Goal: Task Accomplishment & Management: Manage account settings

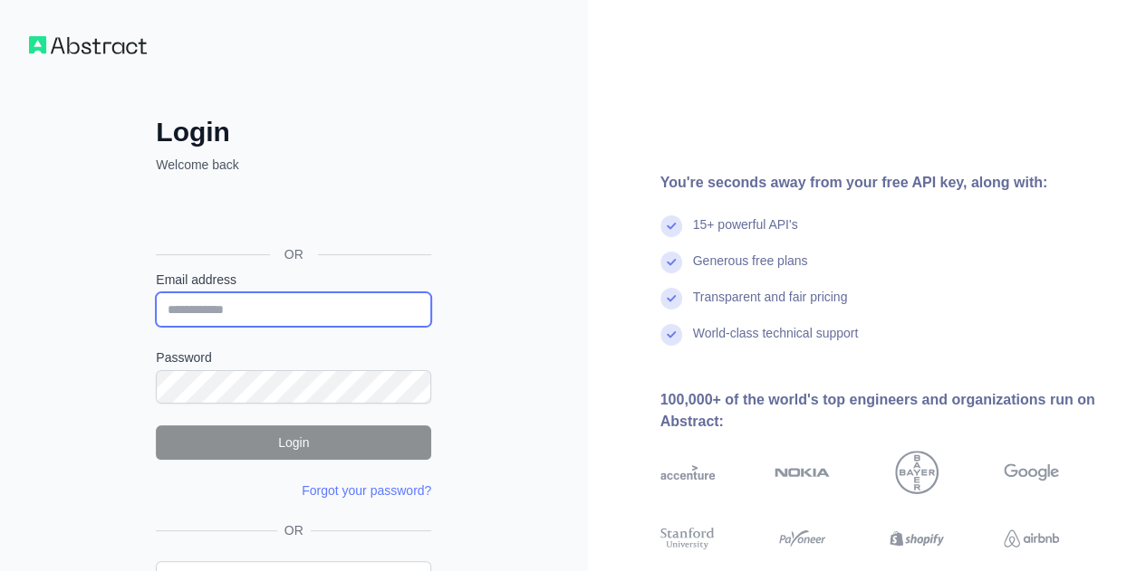
type input "**********"
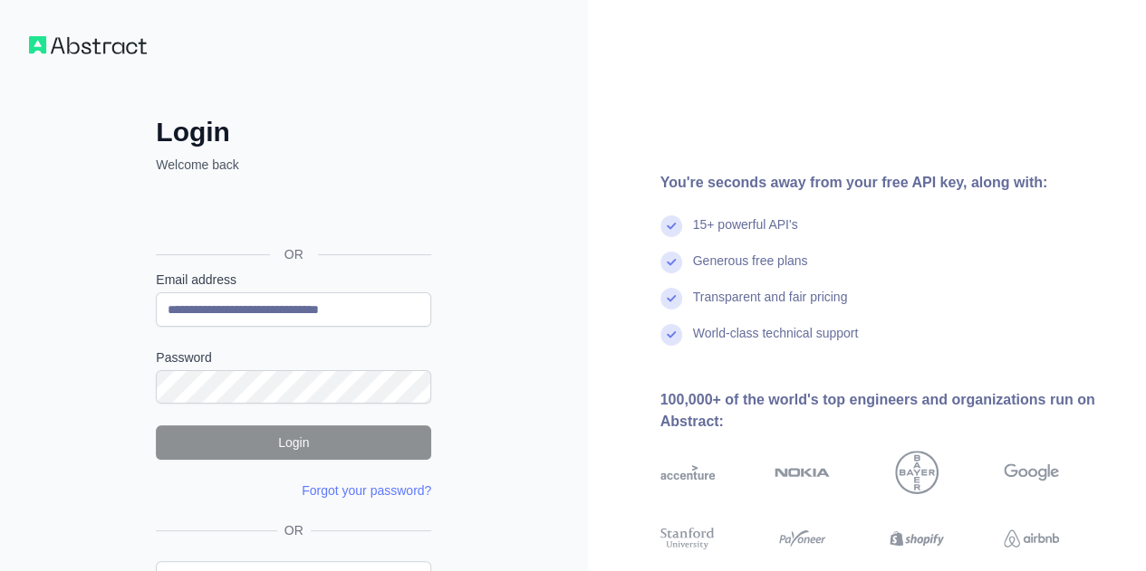
click at [600, 380] on div "You're seconds away from your free API key, along with: 15+ powerful API's Gene…" at bounding box center [867, 346] width 559 height 348
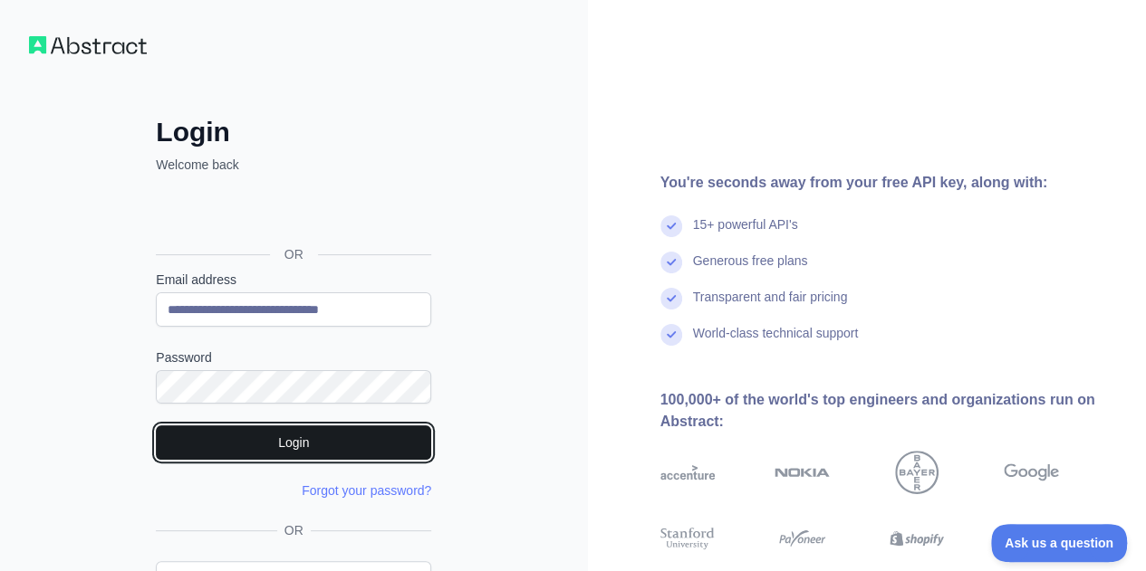
click at [335, 440] on button "Login" at bounding box center [293, 443] width 275 height 34
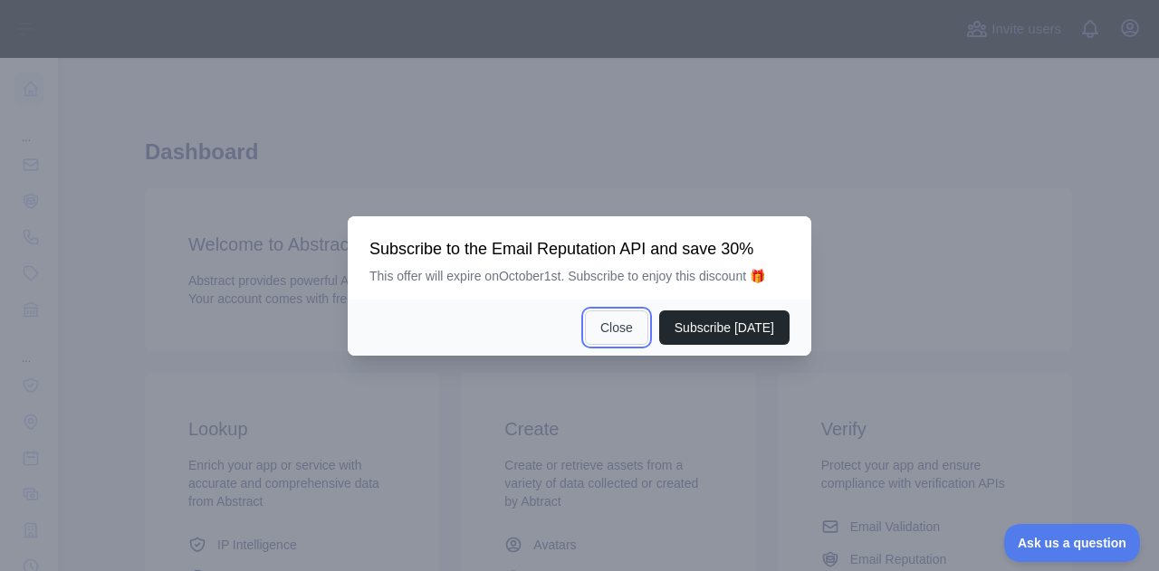
click at [625, 336] on button "Close" at bounding box center [616, 328] width 63 height 34
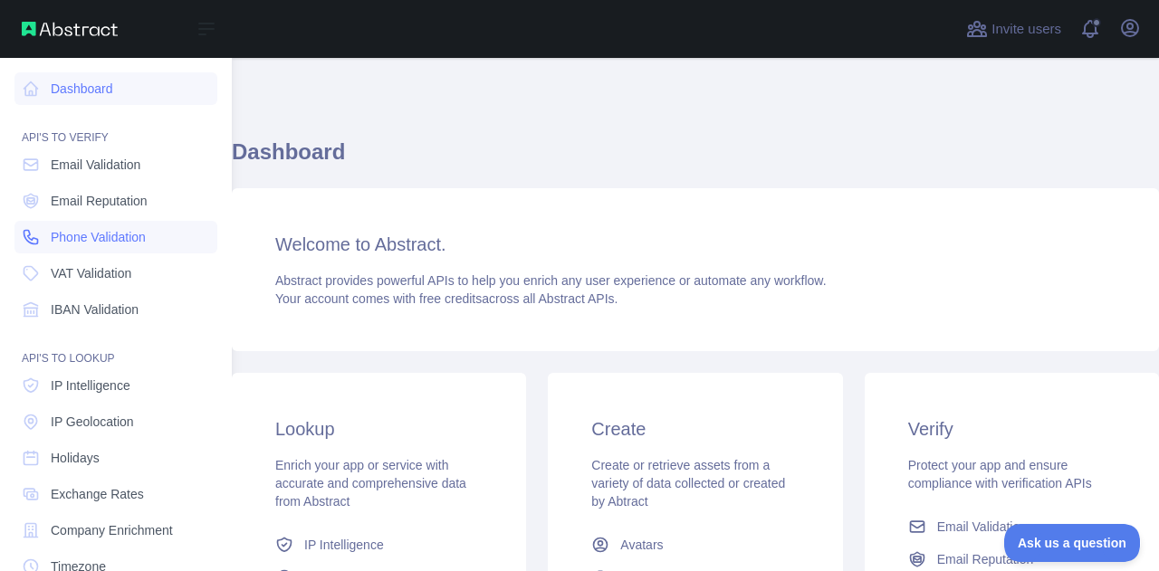
click at [117, 237] on span "Phone Validation" at bounding box center [98, 237] width 95 height 18
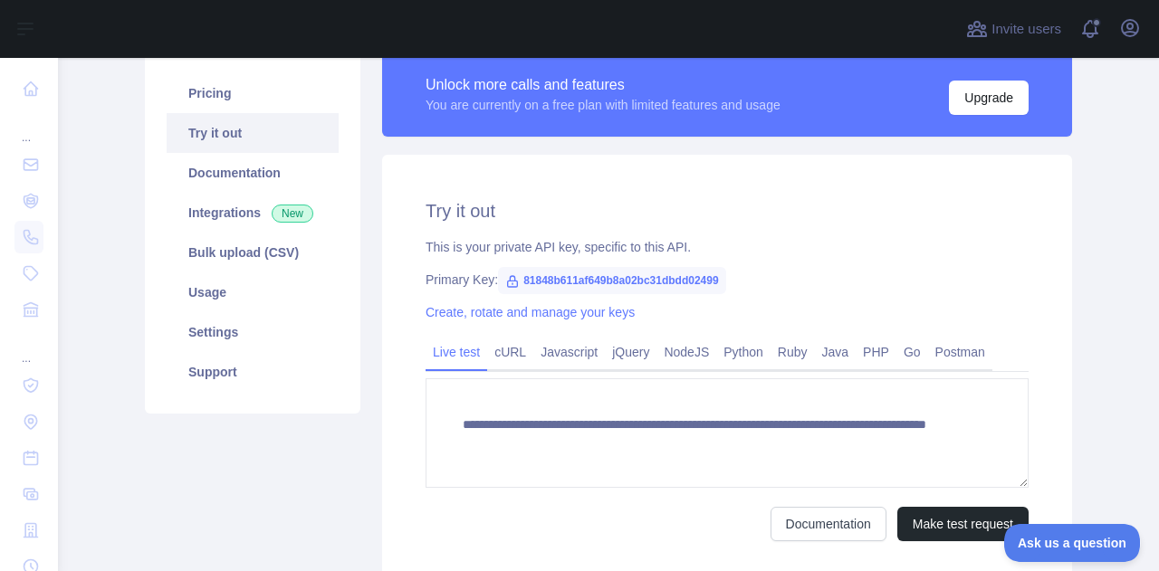
scroll to position [226, 0]
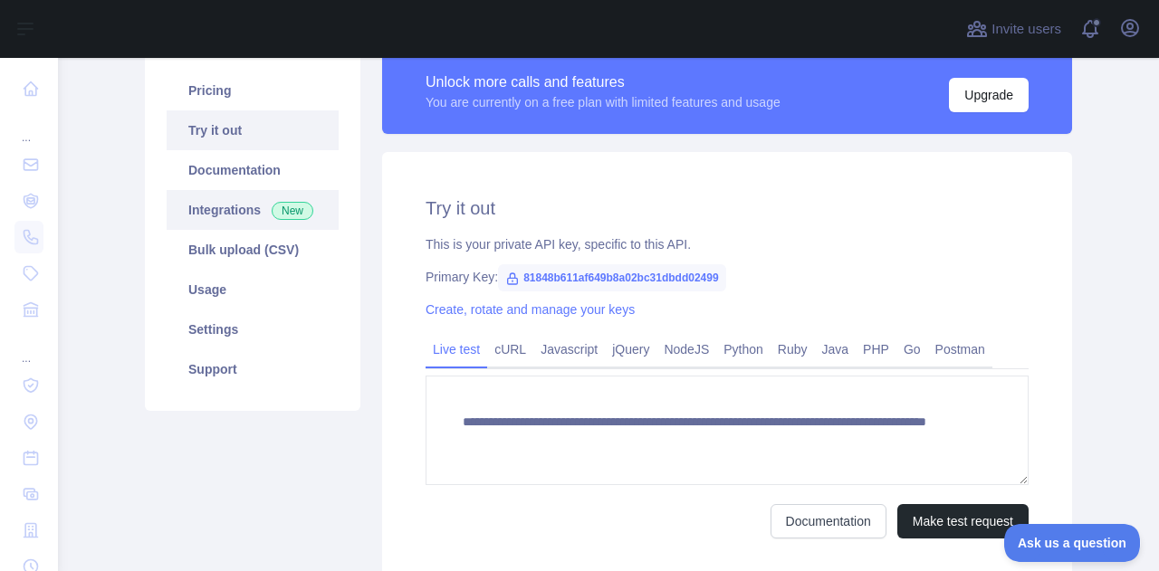
click at [233, 219] on link "Integrations New" at bounding box center [253, 210] width 172 height 40
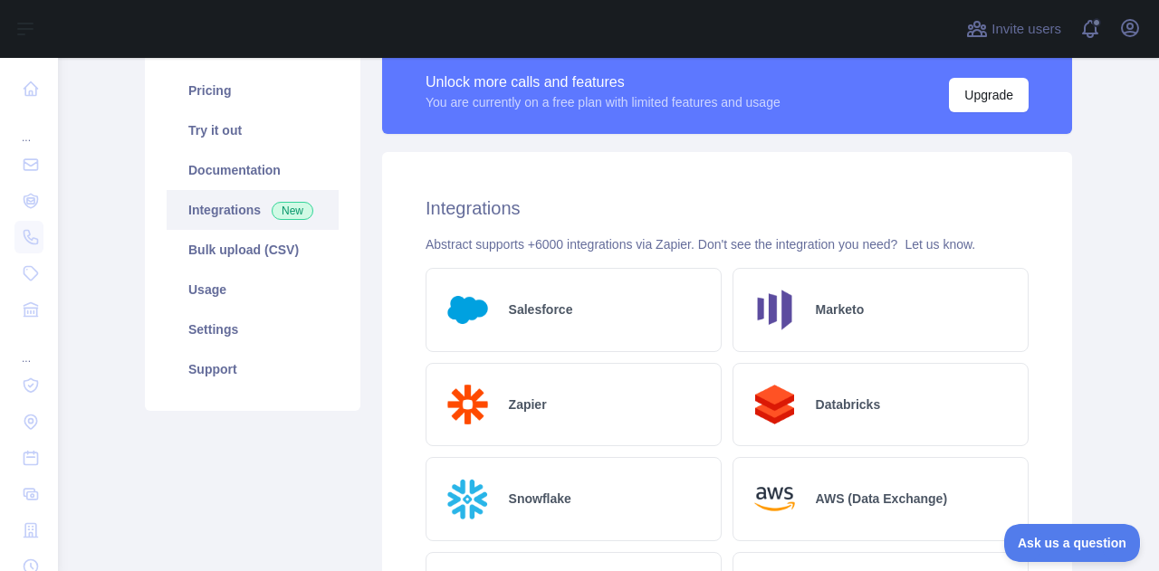
click at [552, 316] on h2 "Salesforce" at bounding box center [541, 310] width 64 height 18
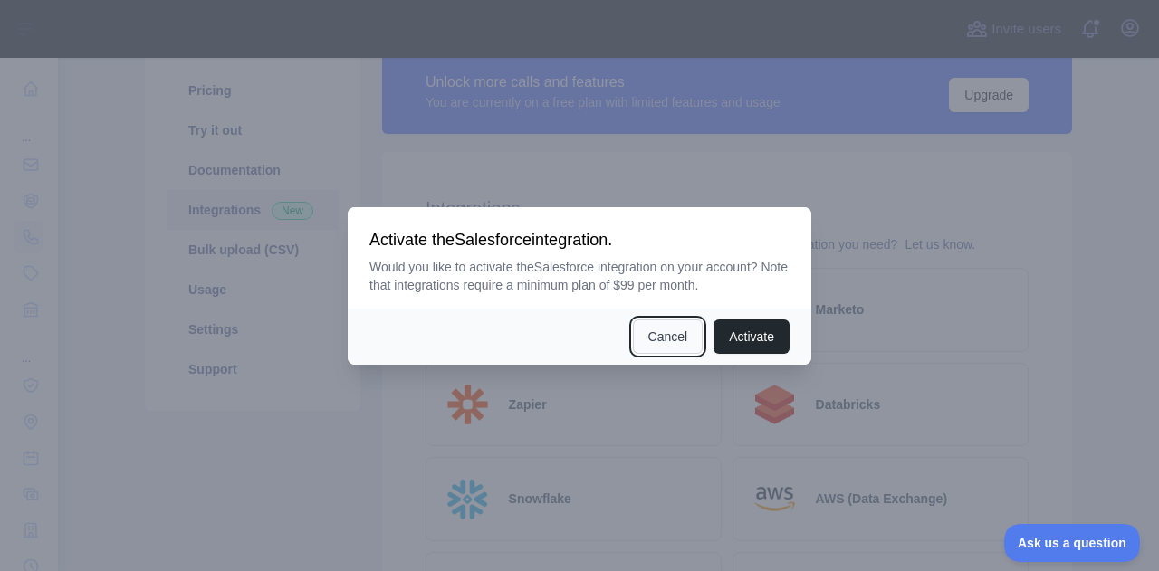
click at [648, 337] on button "Cancel" at bounding box center [668, 337] width 71 height 34
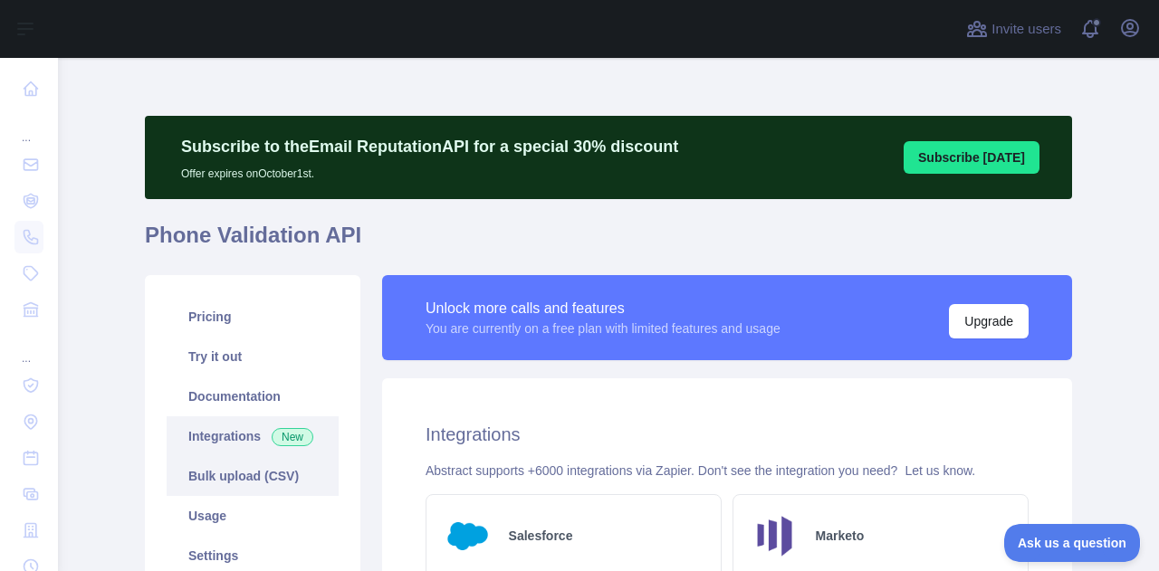
click at [261, 483] on link "Bulk upload (CSV)" at bounding box center [253, 476] width 172 height 40
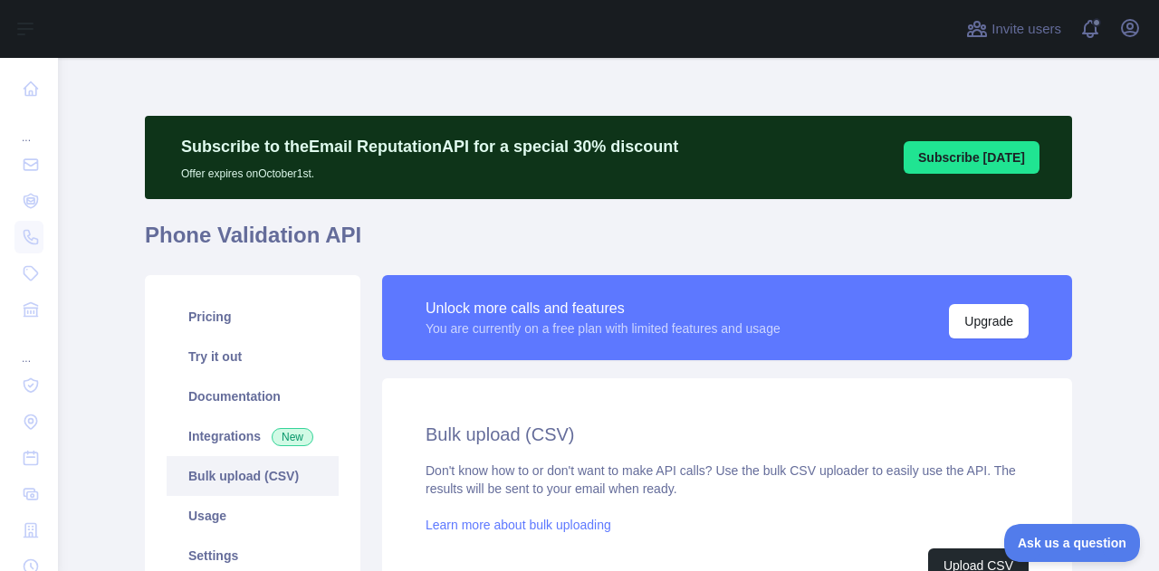
scroll to position [199, 0]
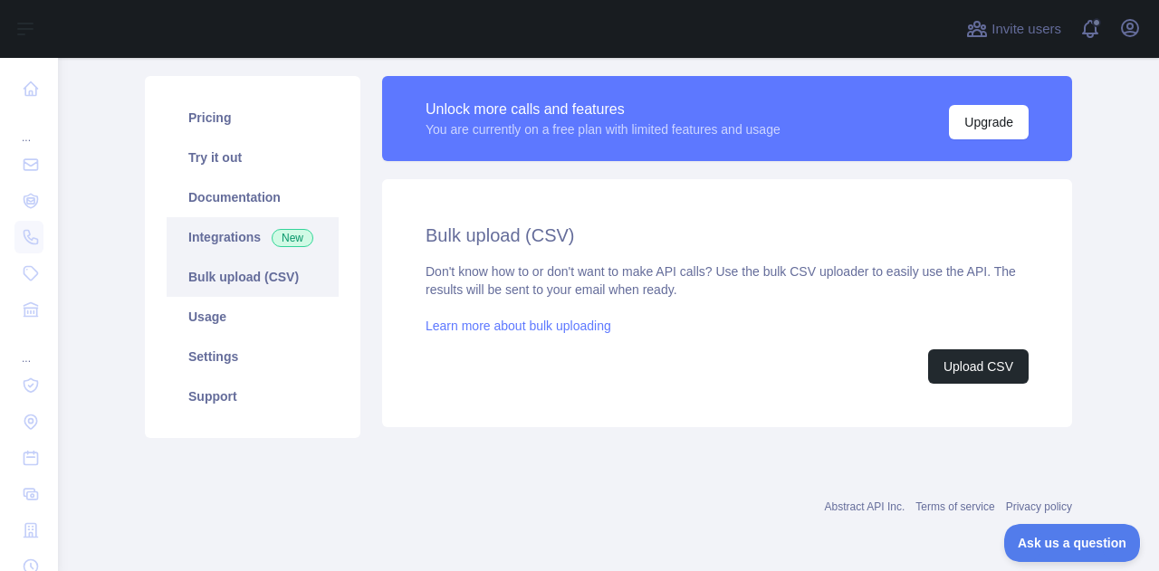
click at [216, 242] on link "Integrations New" at bounding box center [253, 237] width 172 height 40
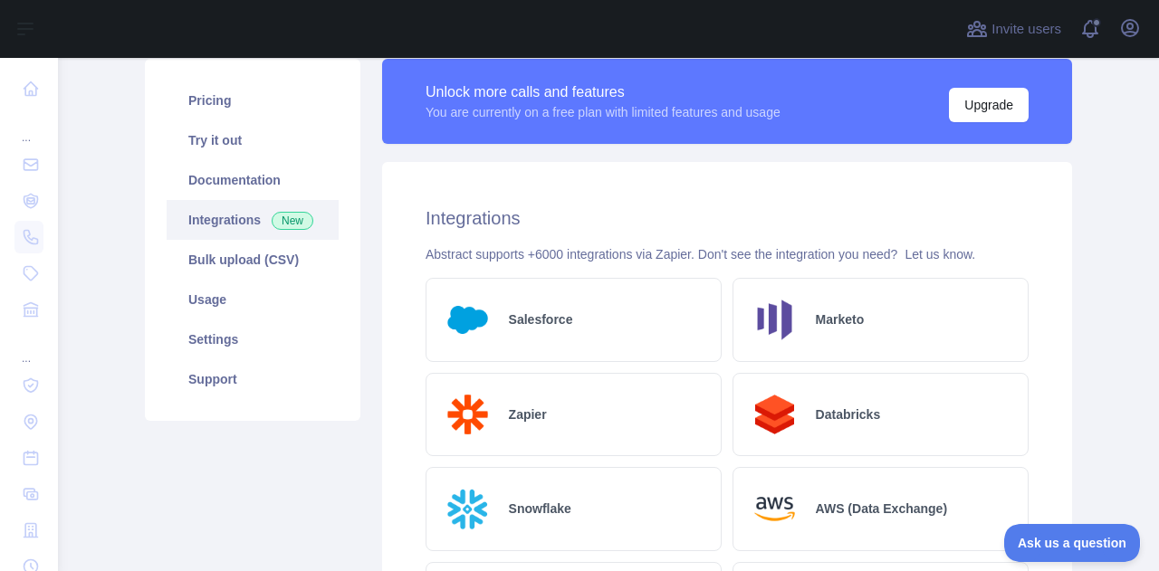
scroll to position [215, 0]
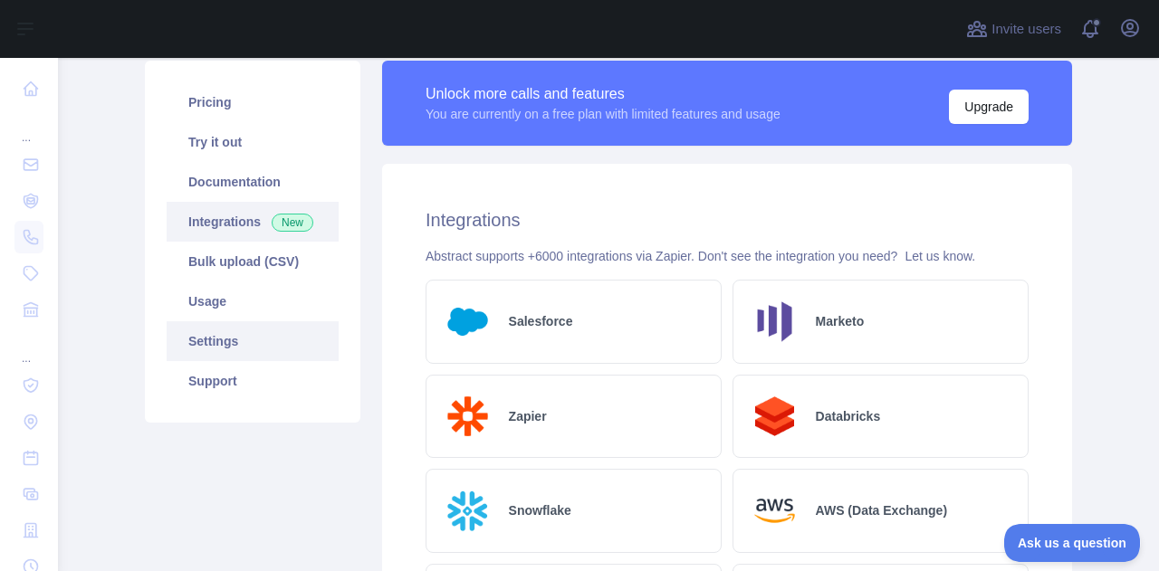
click at [216, 347] on link "Settings" at bounding box center [253, 342] width 172 height 40
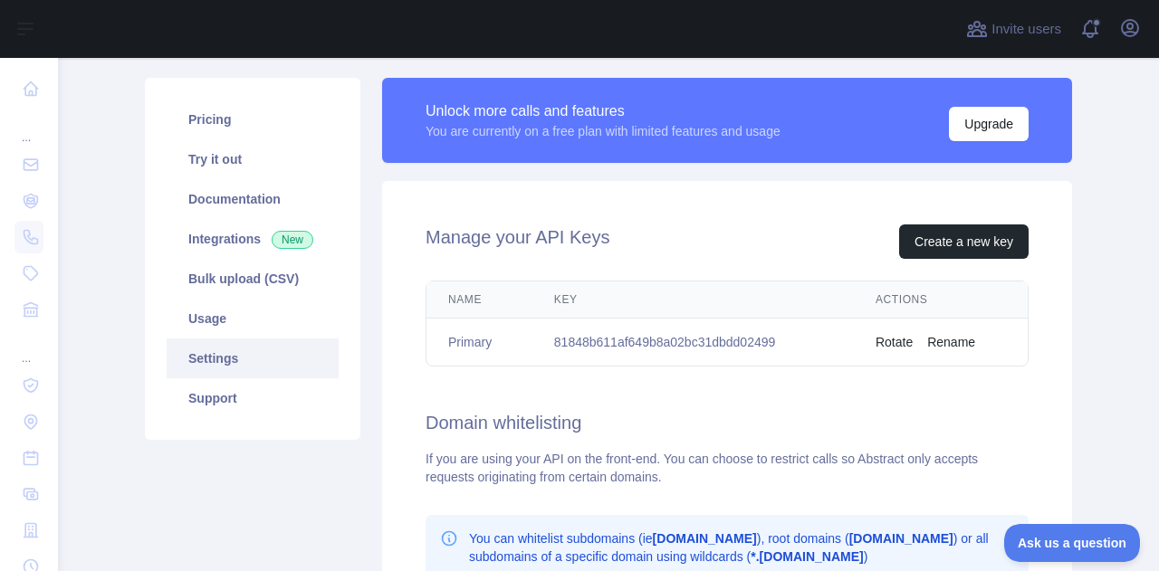
scroll to position [208, 0]
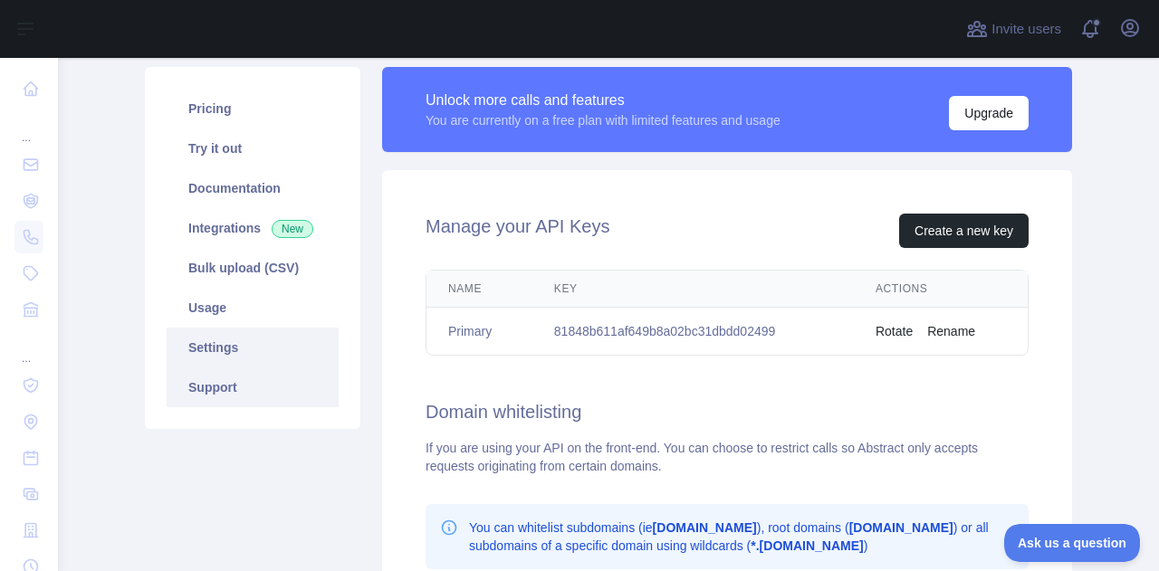
click at [201, 386] on link "Support" at bounding box center [253, 388] width 172 height 40
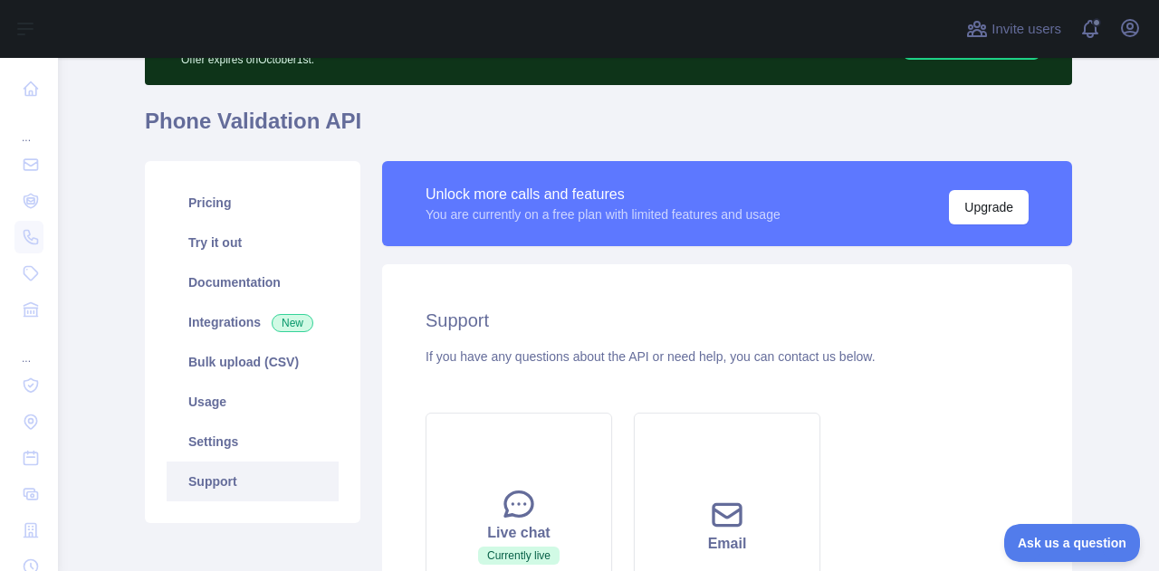
scroll to position [112, 0]
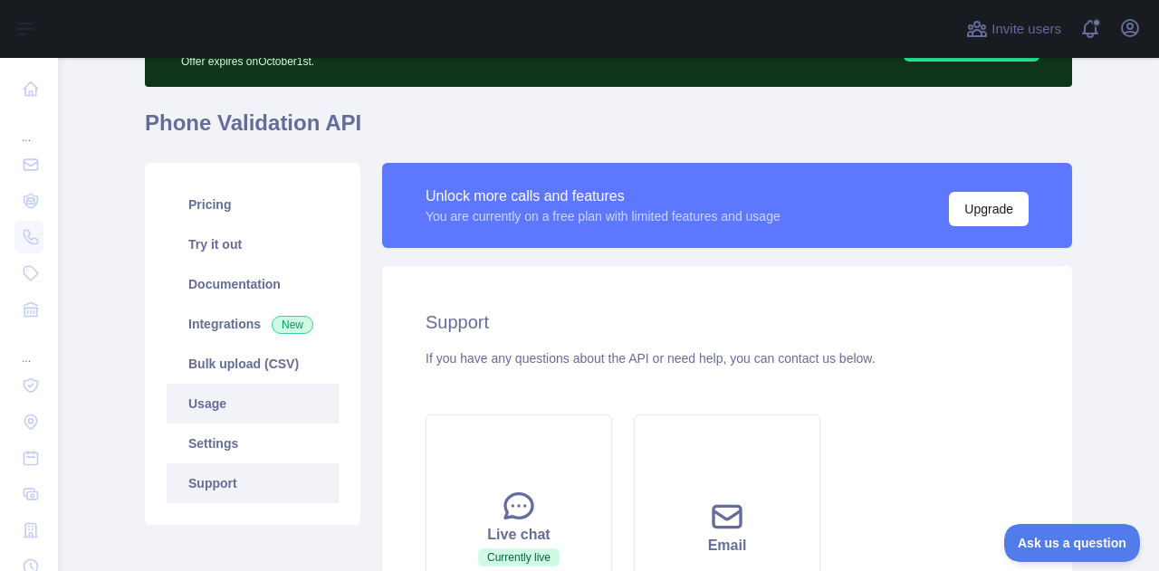
click at [240, 421] on link "Usage" at bounding box center [253, 404] width 172 height 40
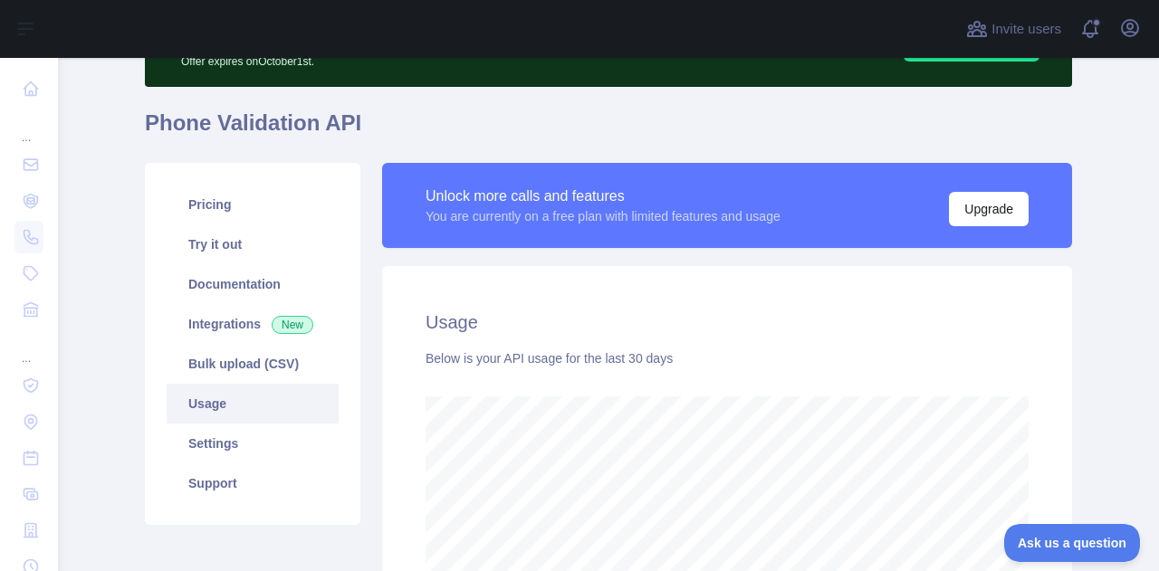
scroll to position [514, 1087]
drag, startPoint x: 232, startPoint y: 441, endPoint x: 213, endPoint y: 446, distance: 19.6
click at [215, 446] on link "Settings" at bounding box center [253, 444] width 172 height 40
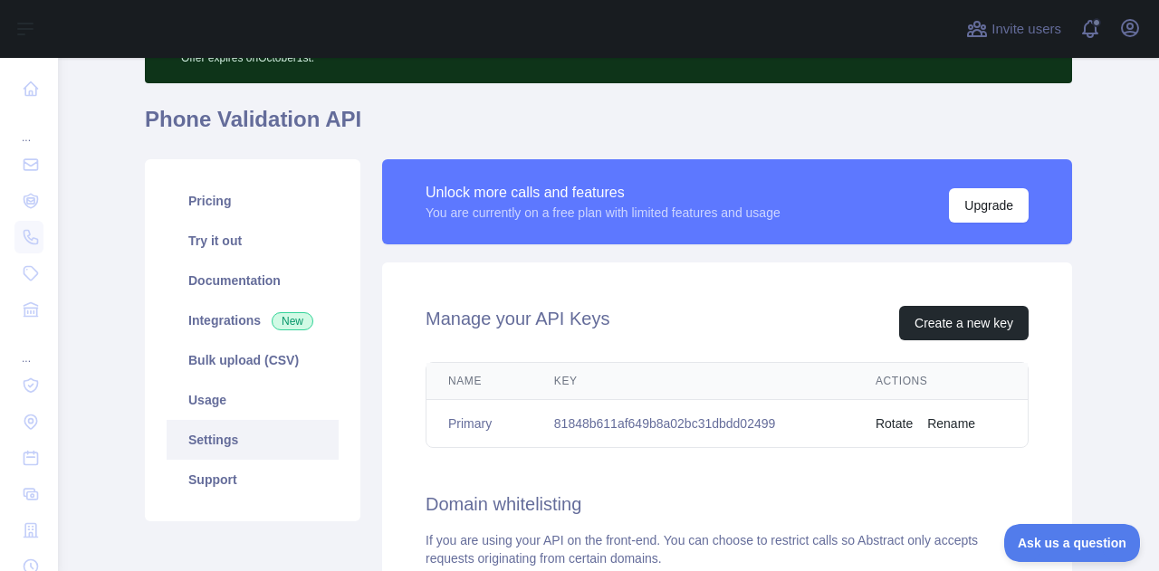
scroll to position [109, 0]
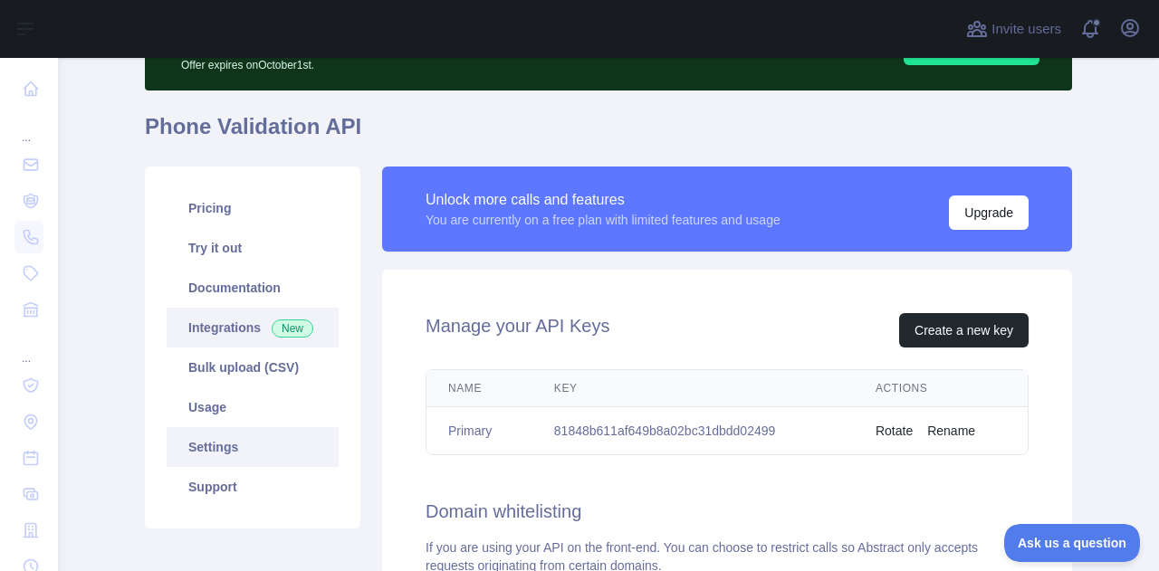
click at [221, 336] on link "Integrations New" at bounding box center [253, 328] width 172 height 40
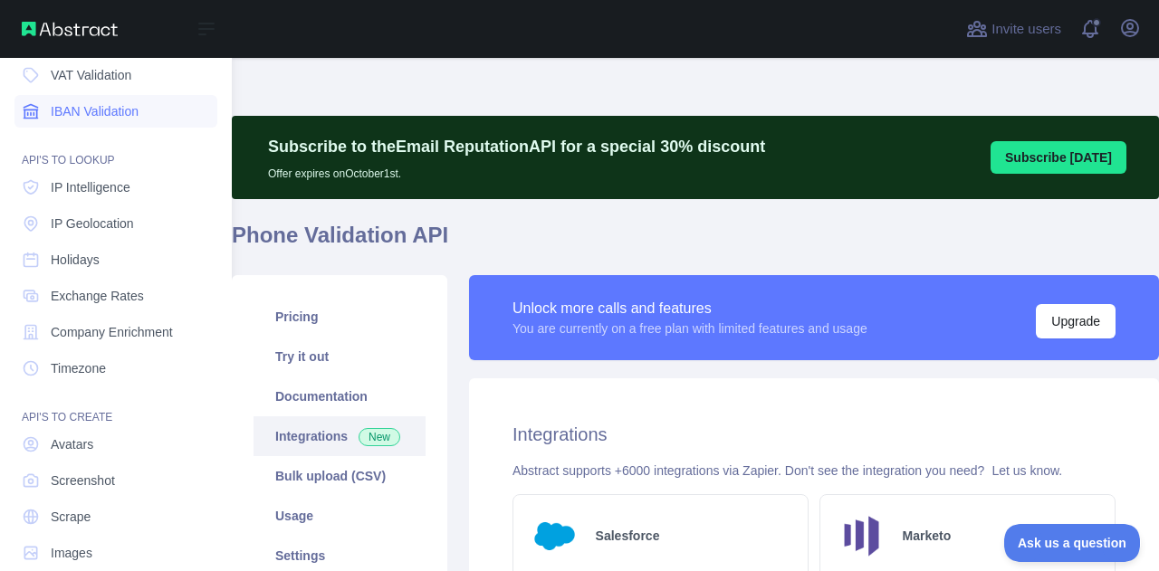
scroll to position [203, 0]
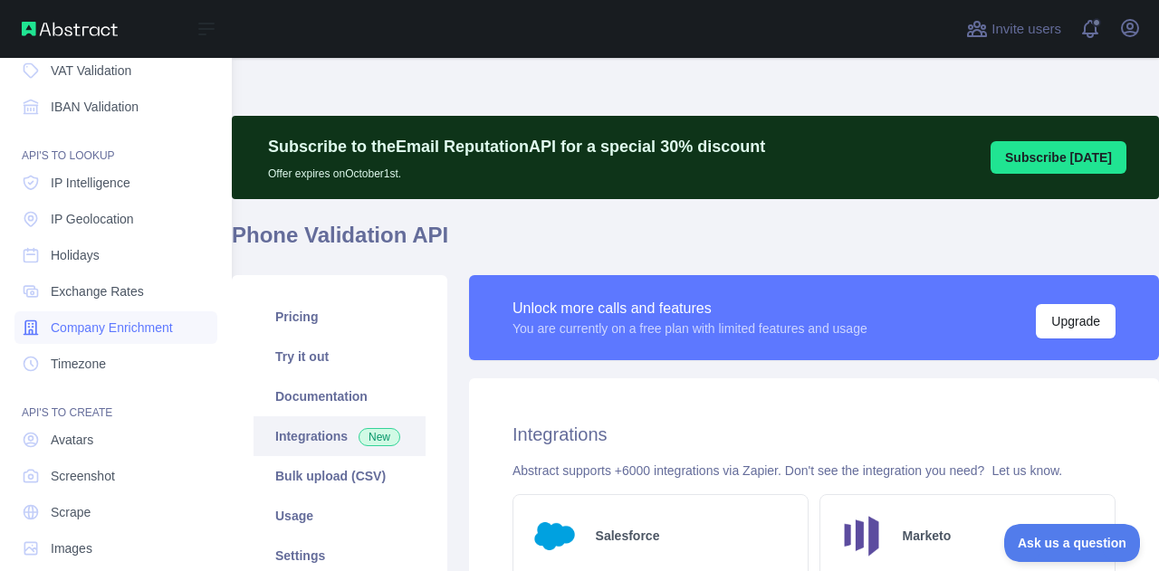
click at [87, 334] on span "Company Enrichment" at bounding box center [112, 328] width 122 height 18
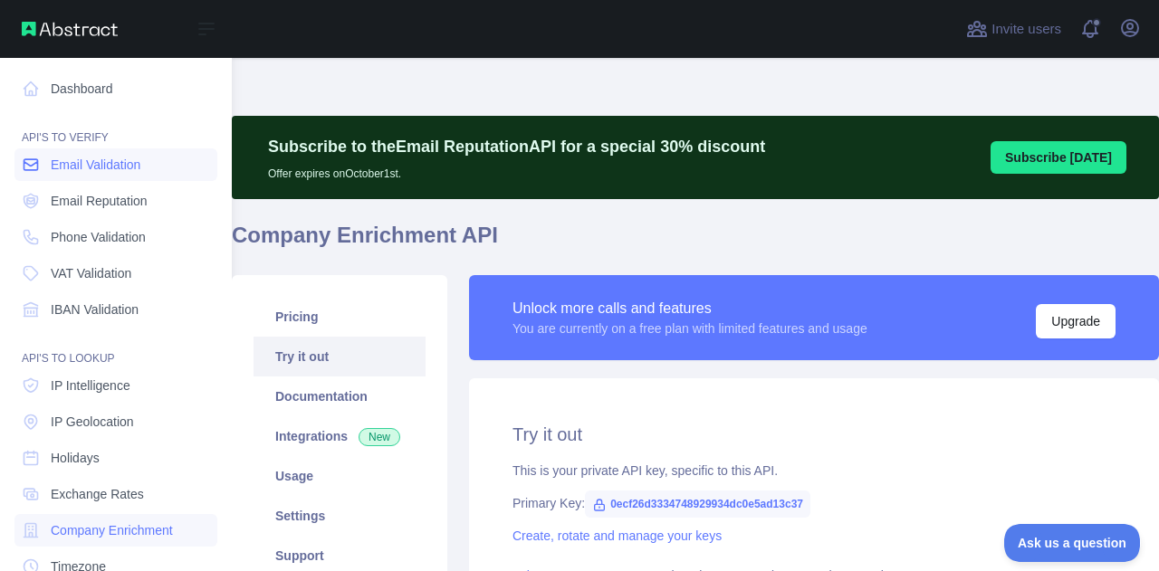
click at [114, 168] on span "Email Validation" at bounding box center [96, 165] width 90 height 18
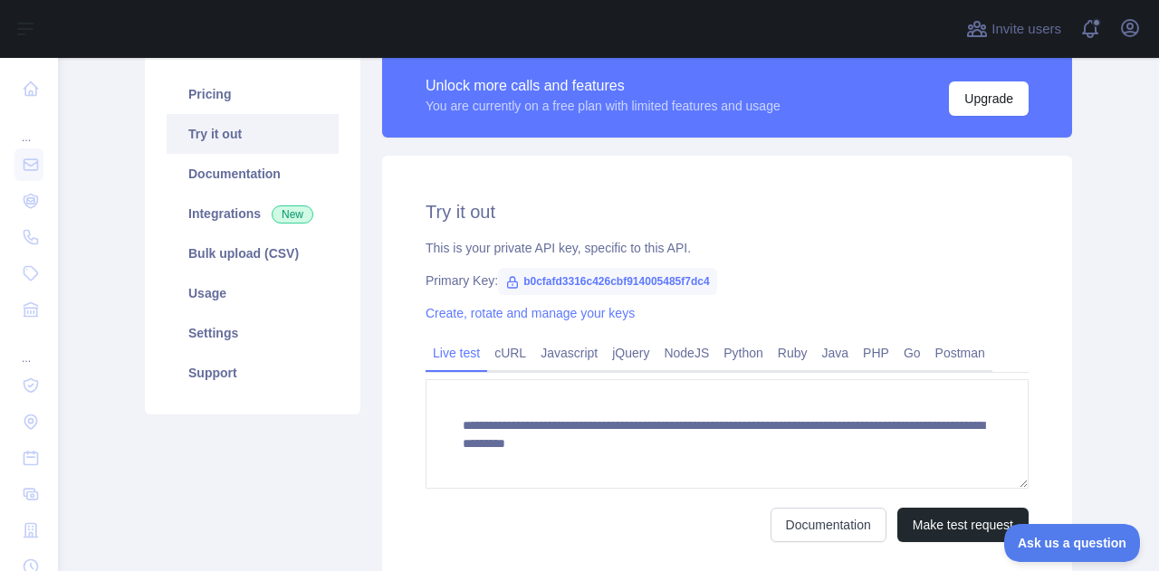
scroll to position [223, 0]
click at [504, 359] on link "cURL" at bounding box center [510, 353] width 46 height 29
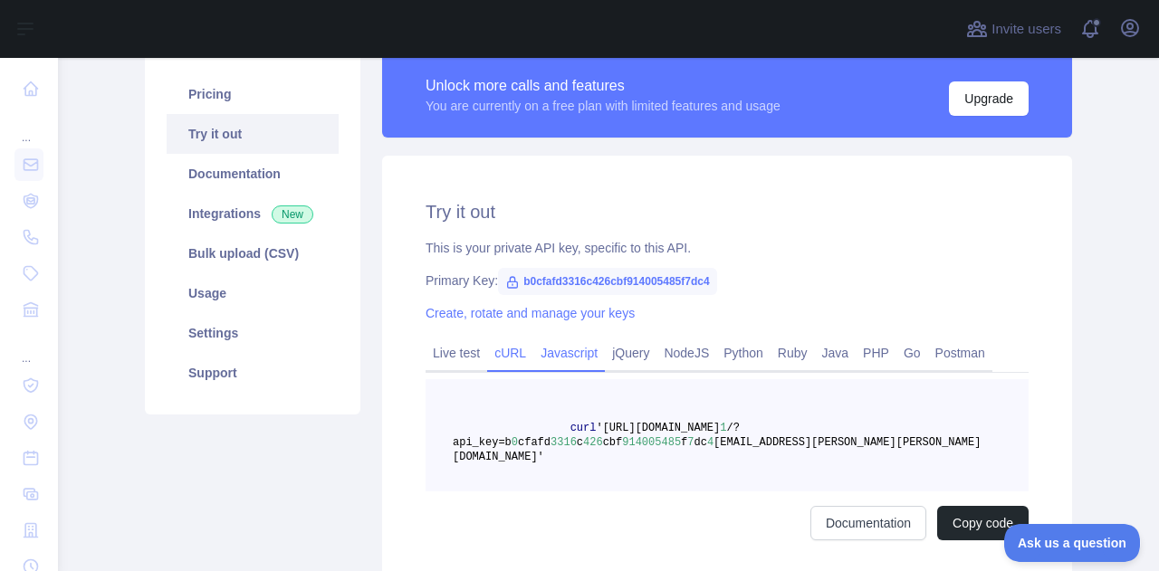
click at [562, 352] on link "Javascript" at bounding box center [569, 353] width 72 height 29
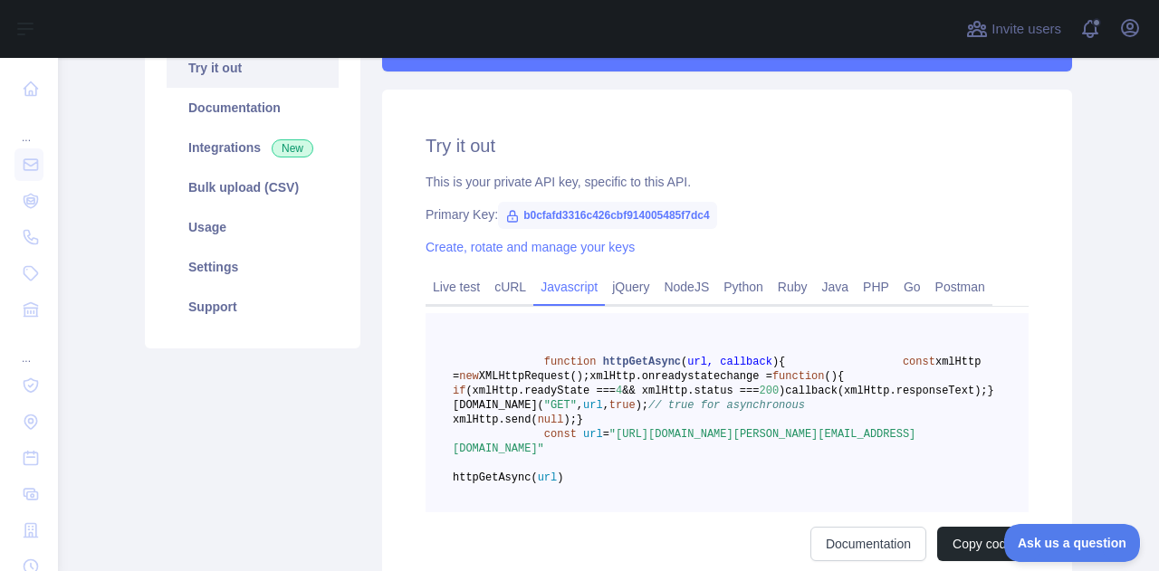
scroll to position [279, 0]
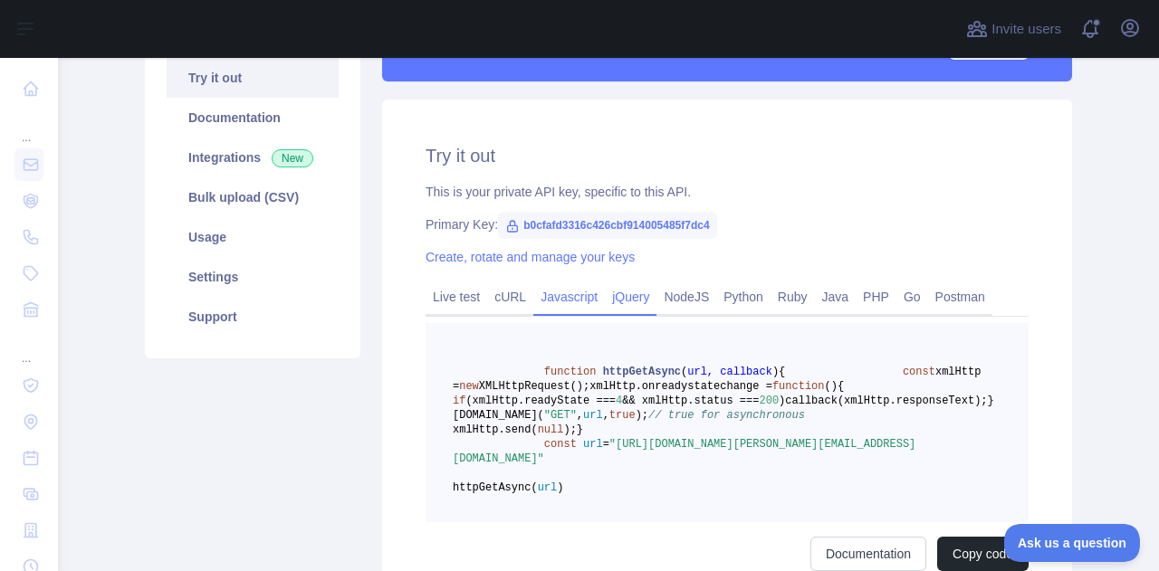
click at [625, 296] on link "jQuery" at bounding box center [631, 297] width 52 height 29
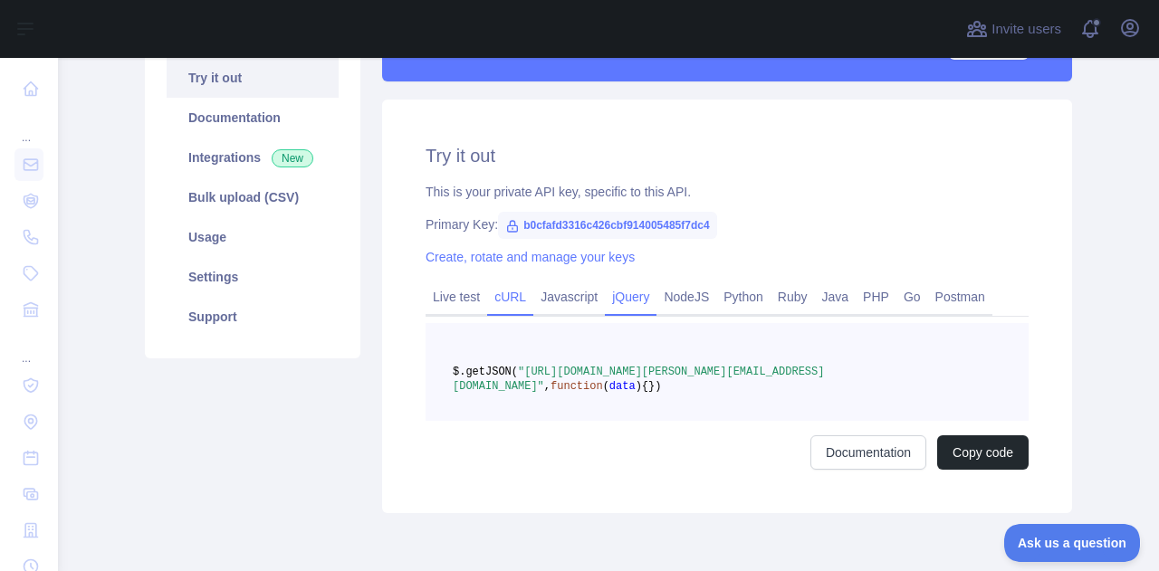
click at [511, 305] on link "cURL" at bounding box center [510, 297] width 46 height 29
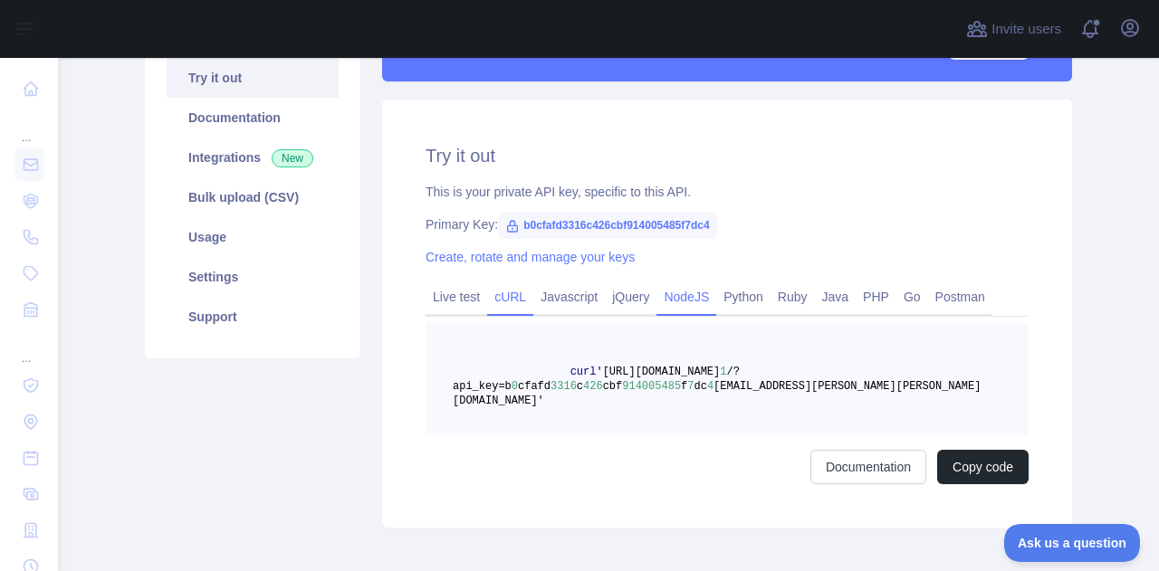
click at [678, 304] on link "NodeJS" at bounding box center [687, 297] width 60 height 29
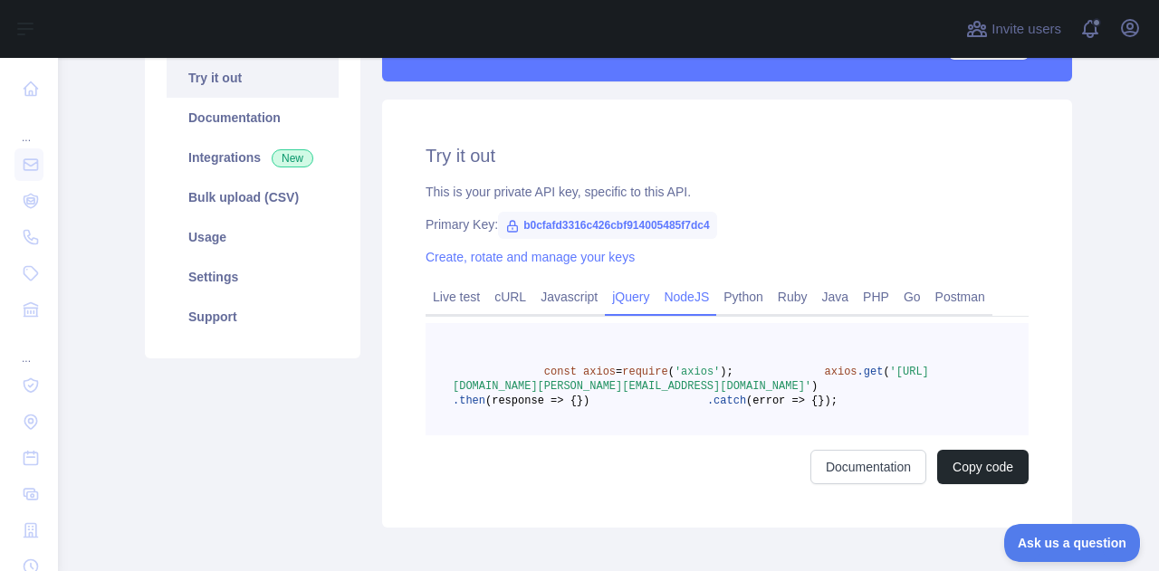
click at [609, 299] on link "jQuery" at bounding box center [631, 297] width 52 height 29
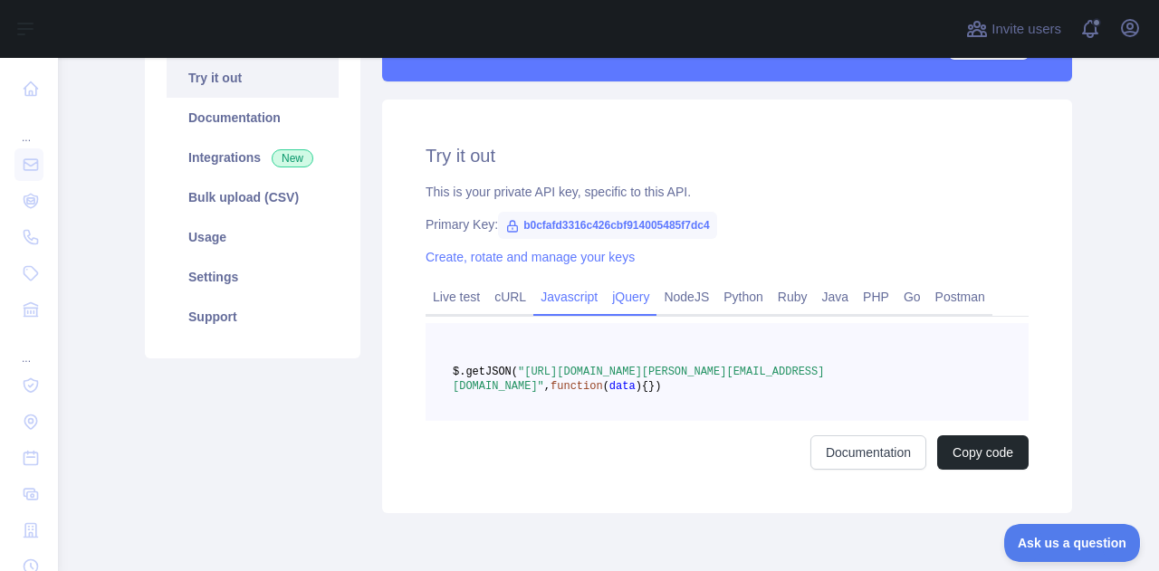
click at [544, 303] on link "Javascript" at bounding box center [569, 297] width 72 height 29
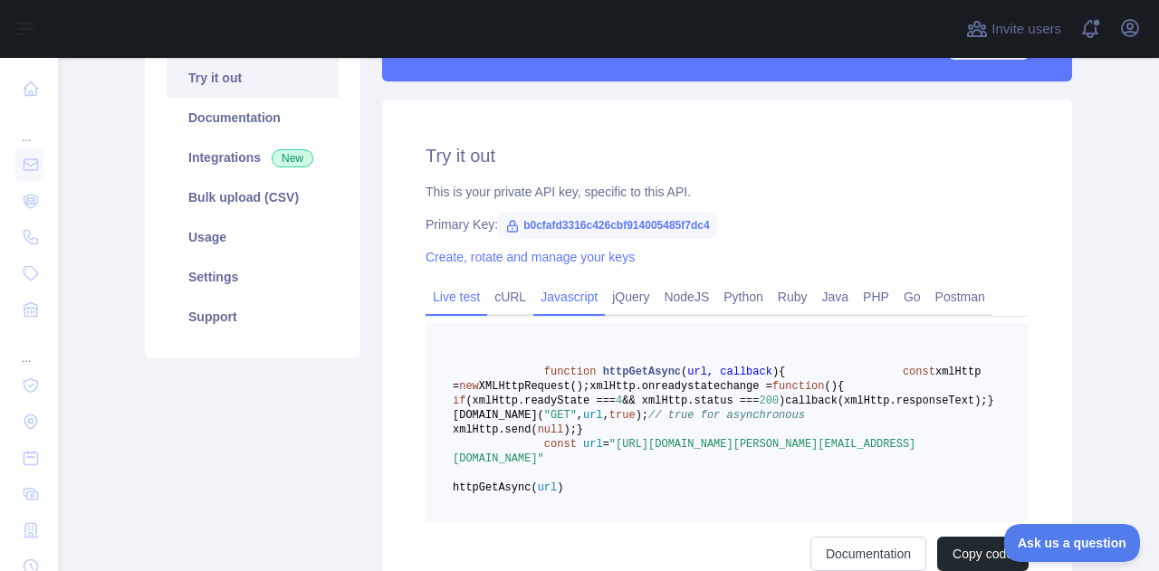
click at [442, 289] on link "Live test" at bounding box center [457, 297] width 62 height 29
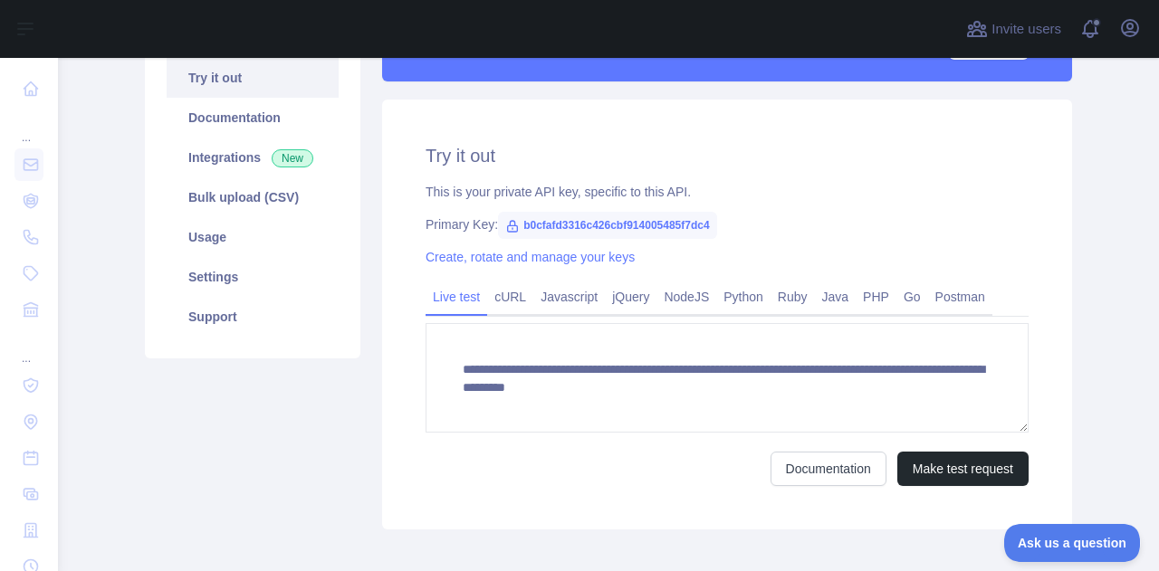
click at [1092, 305] on main "**********" at bounding box center [608, 315] width 1101 height 514
click at [957, 291] on link "Postman" at bounding box center [960, 297] width 64 height 29
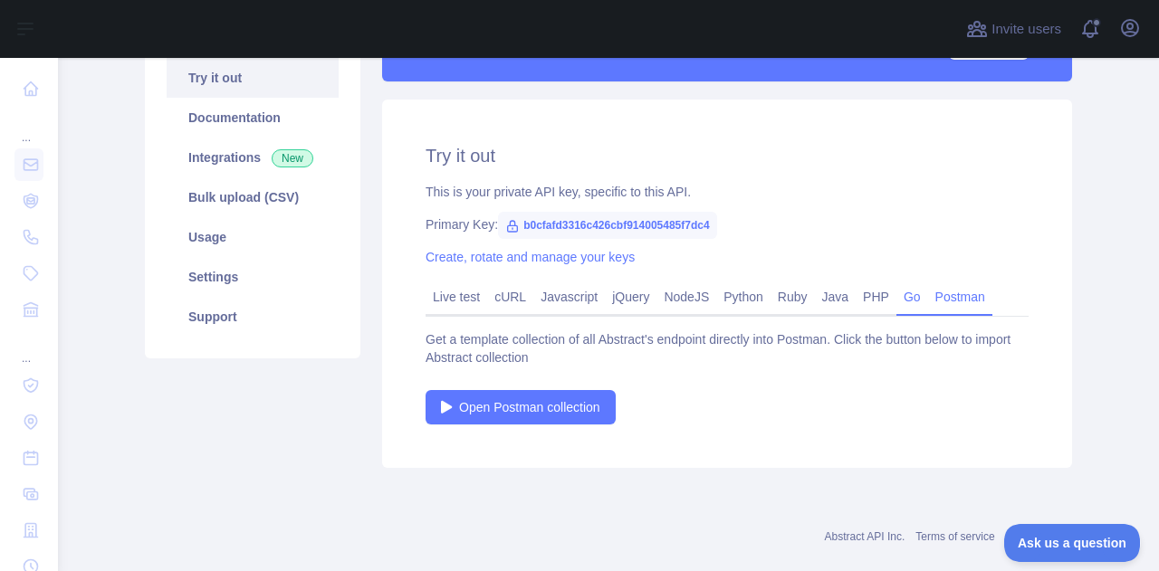
click at [897, 298] on link "Go" at bounding box center [913, 297] width 32 height 29
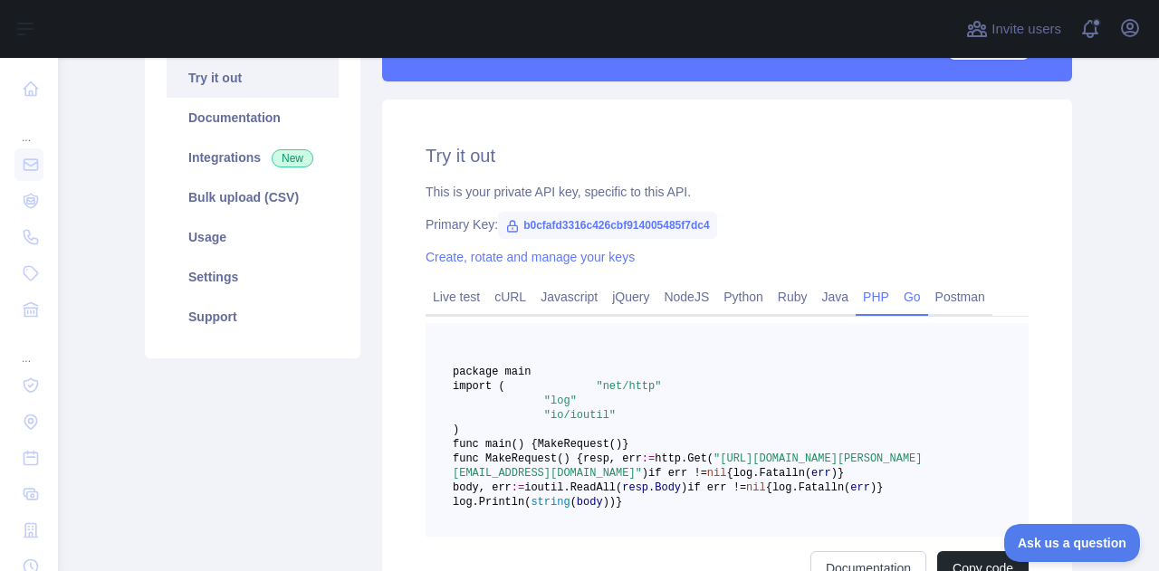
click at [862, 294] on link "PHP" at bounding box center [876, 297] width 41 height 29
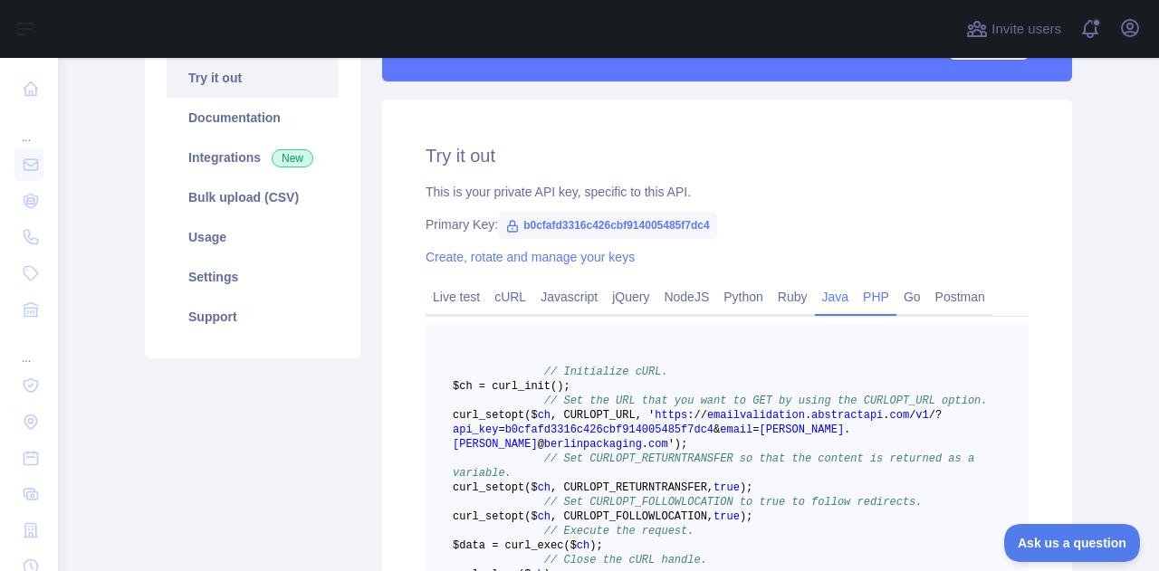
click at [828, 296] on link "Java" at bounding box center [836, 297] width 42 height 29
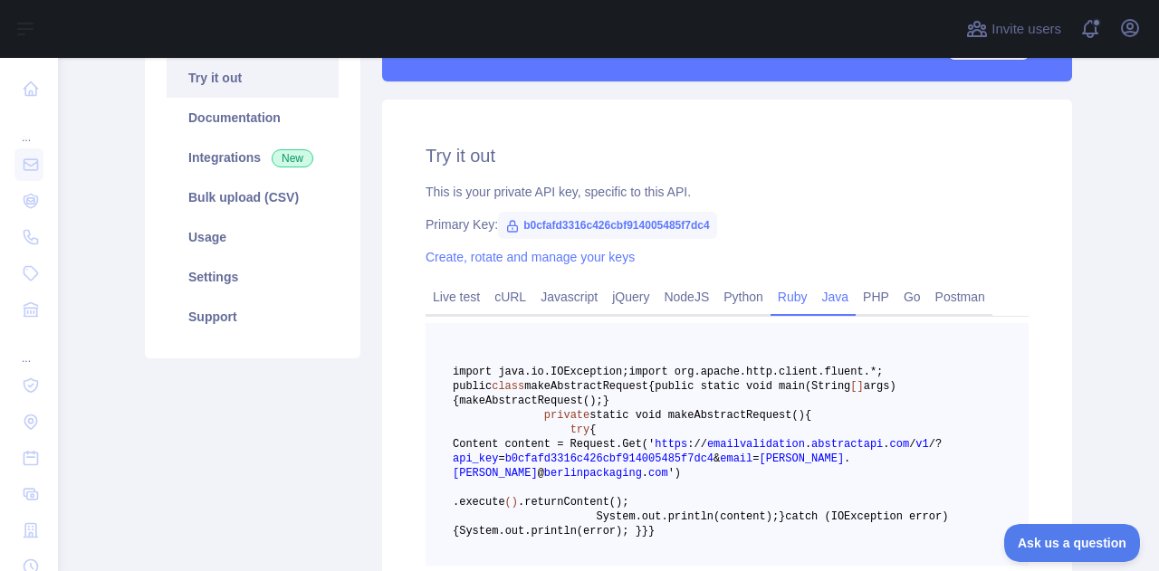
click at [789, 296] on link "Ruby" at bounding box center [793, 297] width 44 height 29
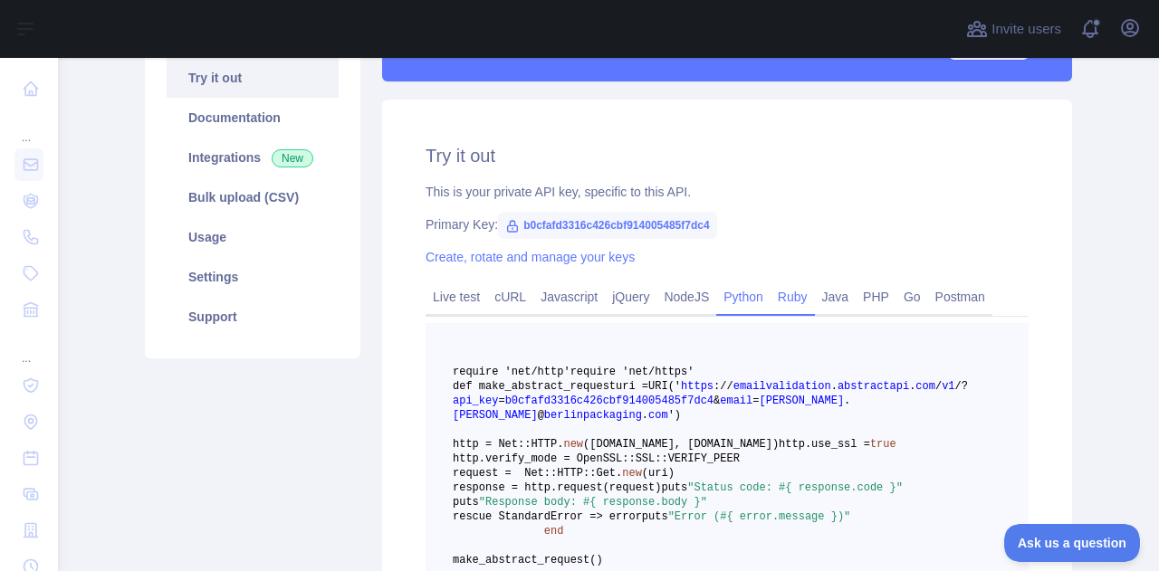
click at [737, 296] on link "Python" at bounding box center [743, 297] width 54 height 29
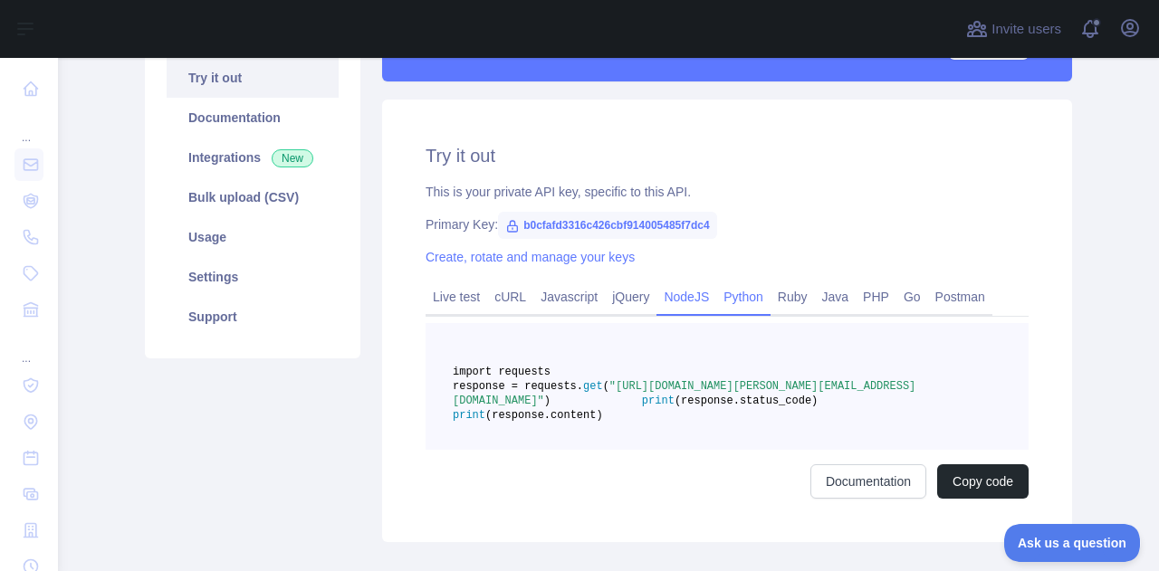
click at [673, 298] on link "NodeJS" at bounding box center [687, 297] width 60 height 29
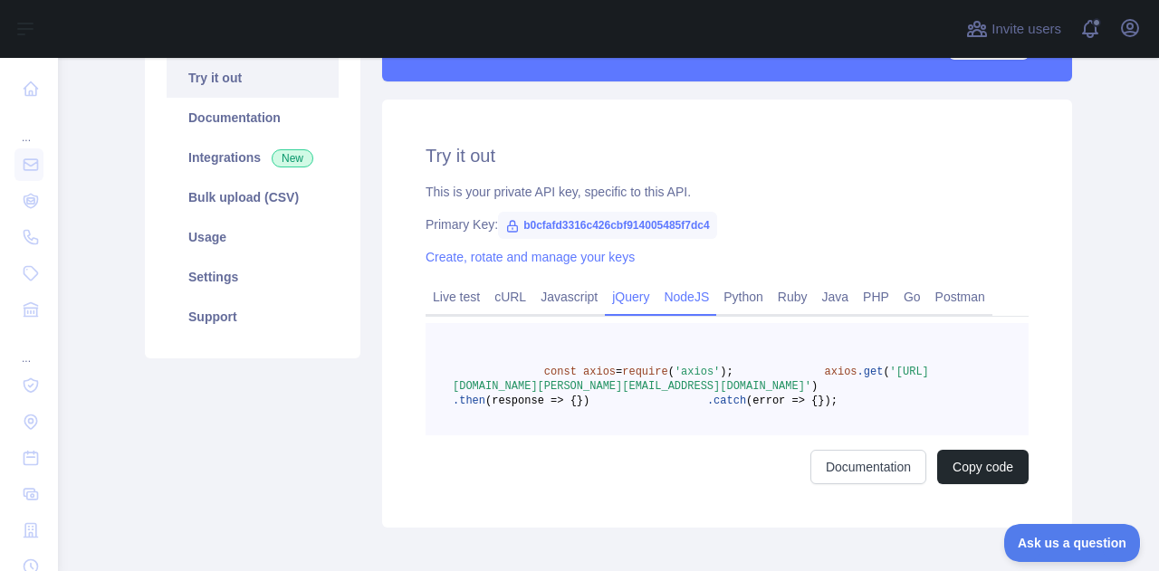
click at [607, 298] on link "jQuery" at bounding box center [631, 297] width 52 height 29
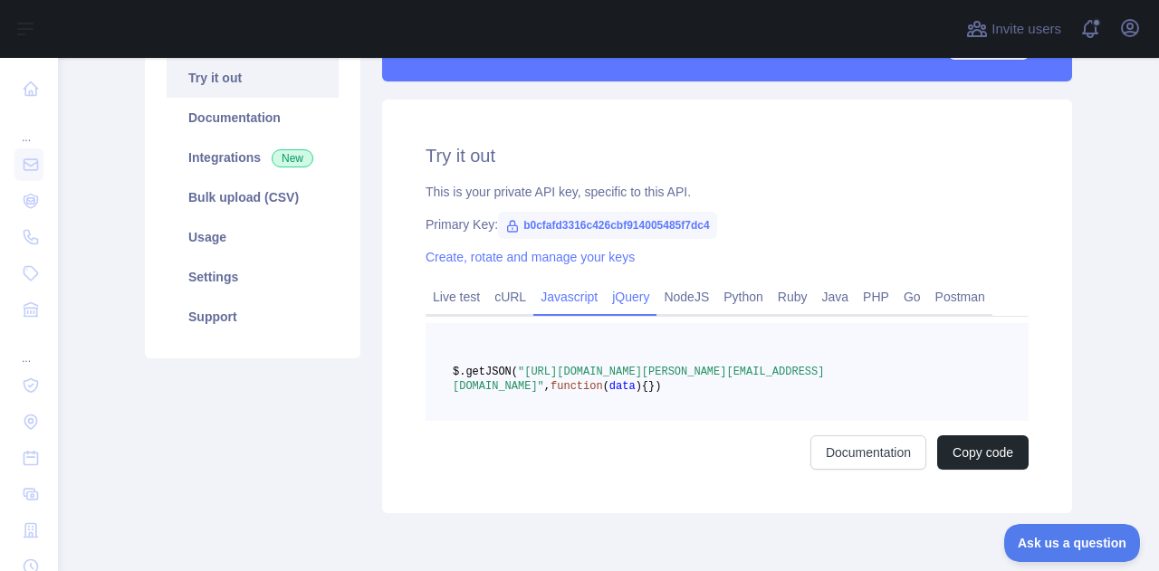
click at [570, 298] on link "Javascript" at bounding box center [569, 297] width 72 height 29
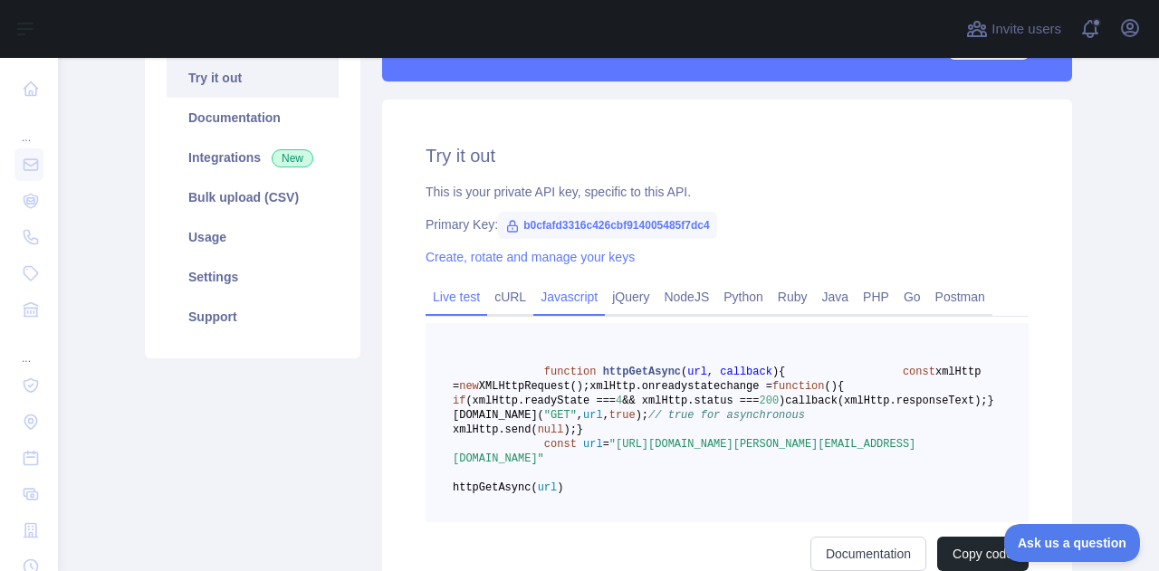
click at [426, 300] on link "Live test" at bounding box center [457, 297] width 62 height 29
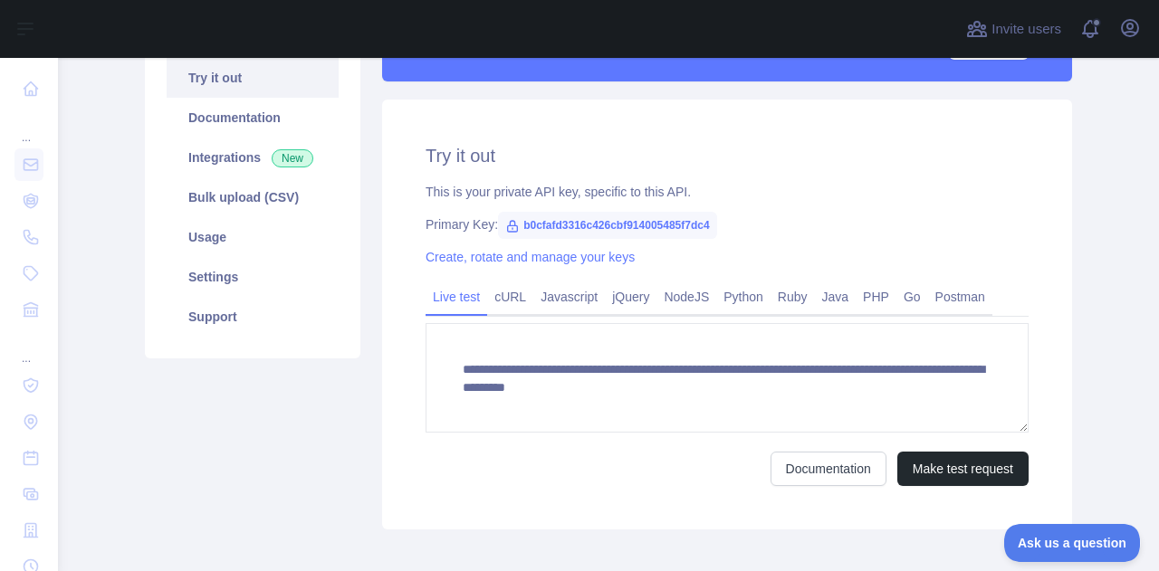
click at [1036, 317] on div "**********" at bounding box center [727, 315] width 690 height 430
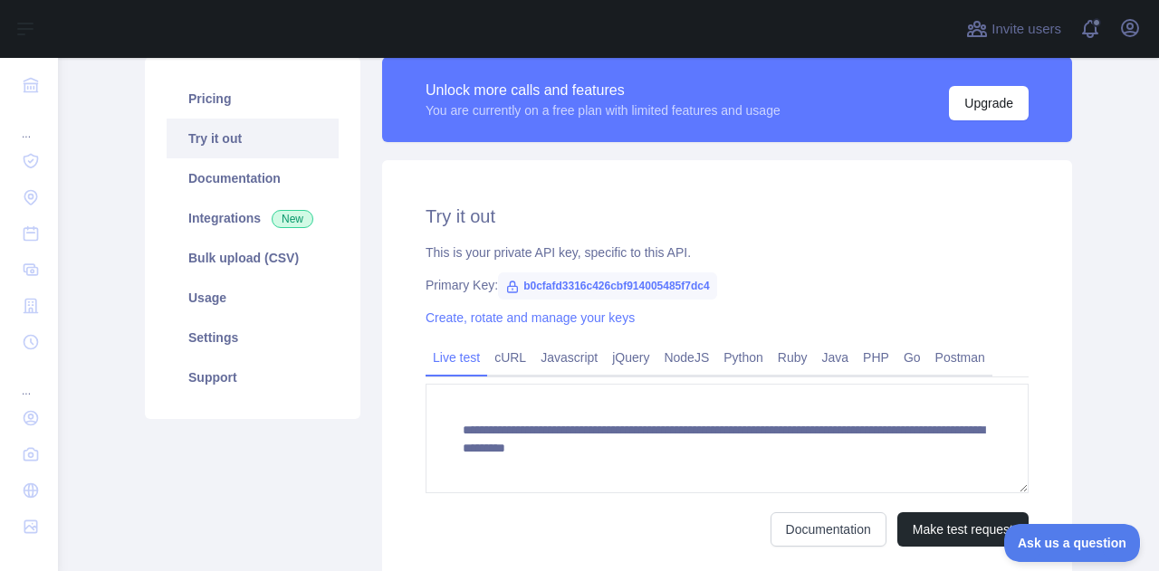
scroll to position [217, 0]
click at [224, 221] on link "Integrations New" at bounding box center [253, 219] width 172 height 40
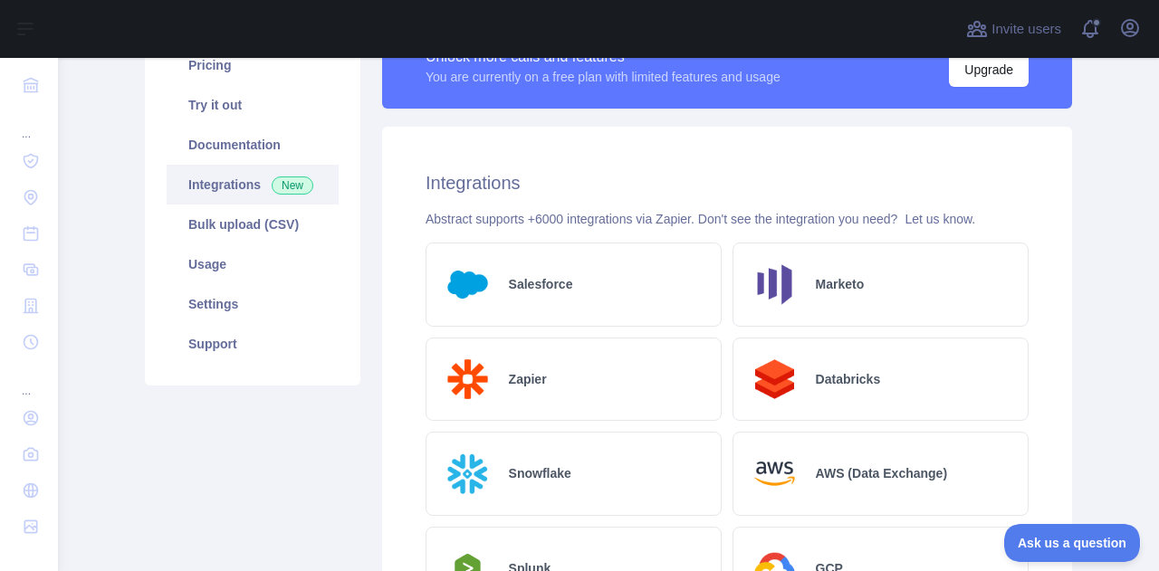
scroll to position [250, 0]
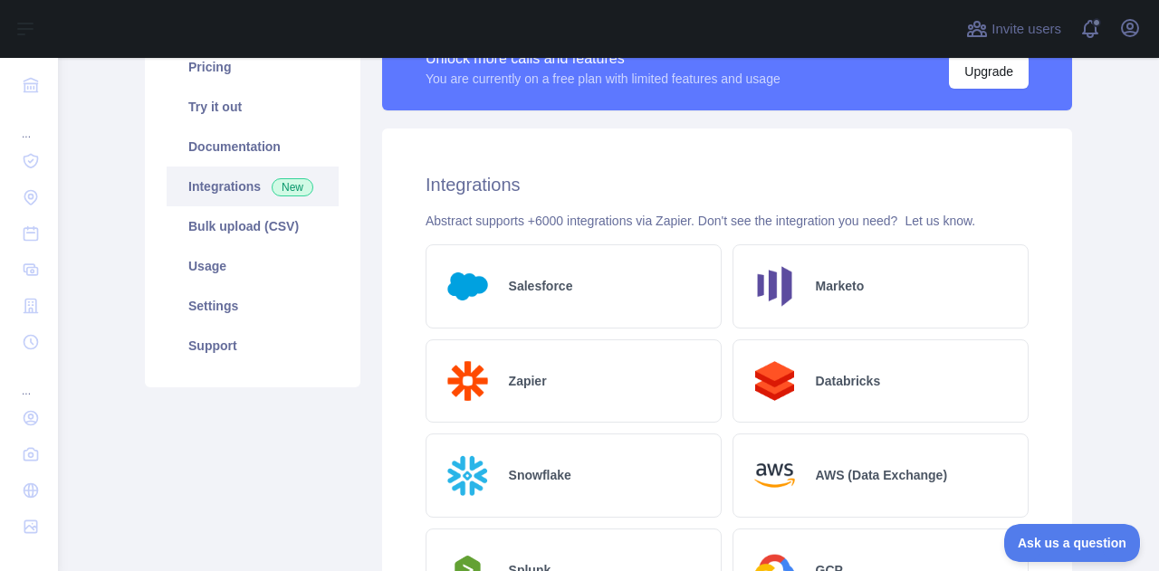
click at [549, 285] on h2 "Salesforce" at bounding box center [541, 286] width 64 height 18
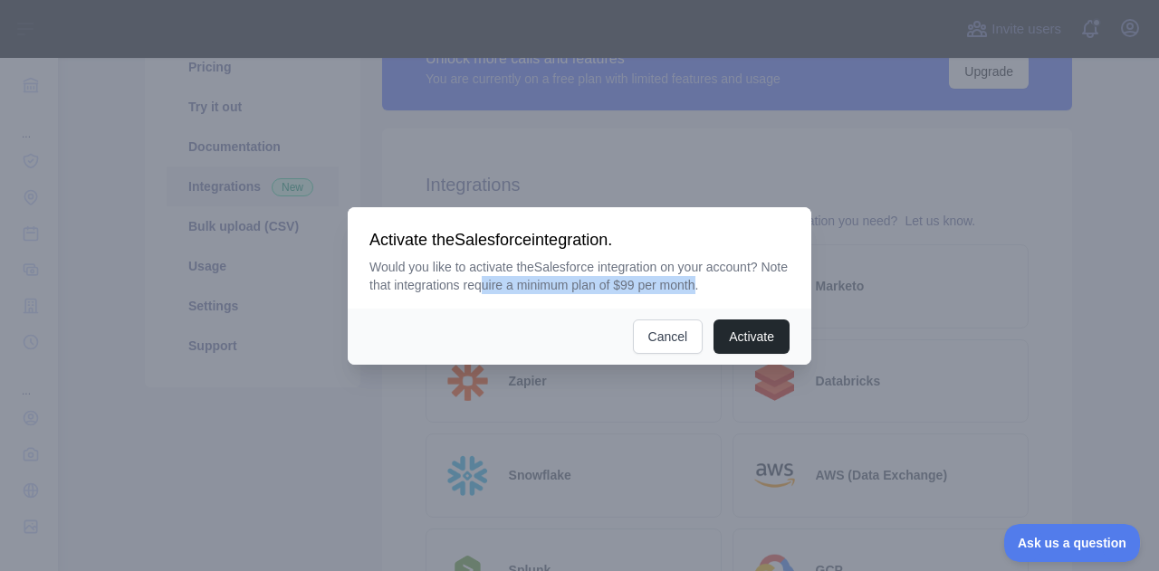
drag, startPoint x: 732, startPoint y: 287, endPoint x: 524, endPoint y: 300, distance: 207.8
click at [524, 300] on div "Activate the Salesforce integration. Would you like to activate the Salesforce …" at bounding box center [580, 257] width 464 height 101
click at [1087, 302] on div at bounding box center [579, 285] width 1159 height 571
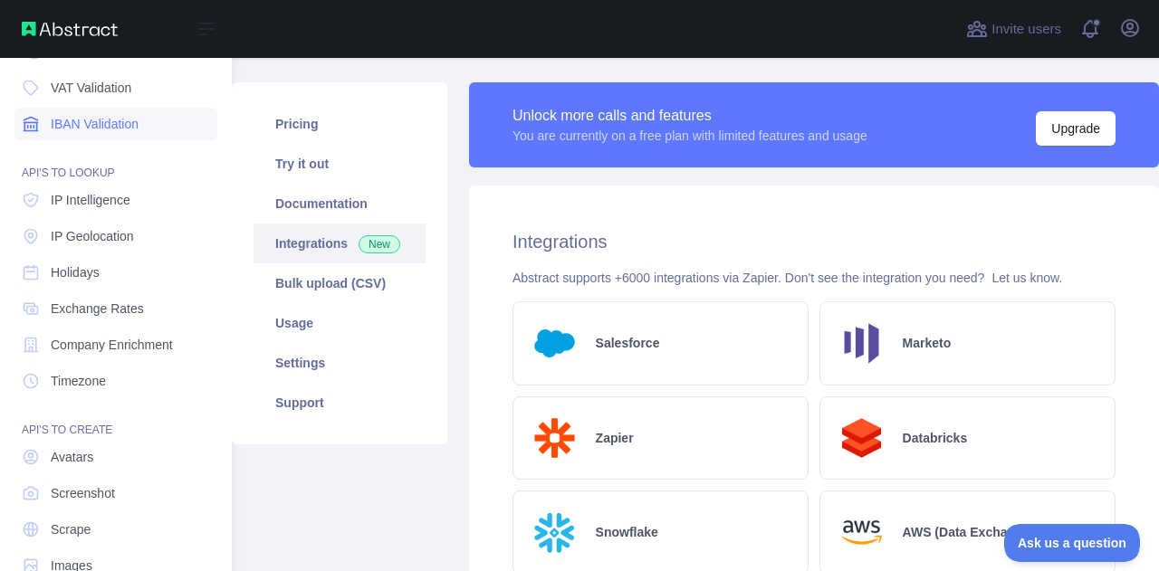
scroll to position [187, 0]
click at [98, 347] on span "Company Enrichment" at bounding box center [112, 344] width 122 height 18
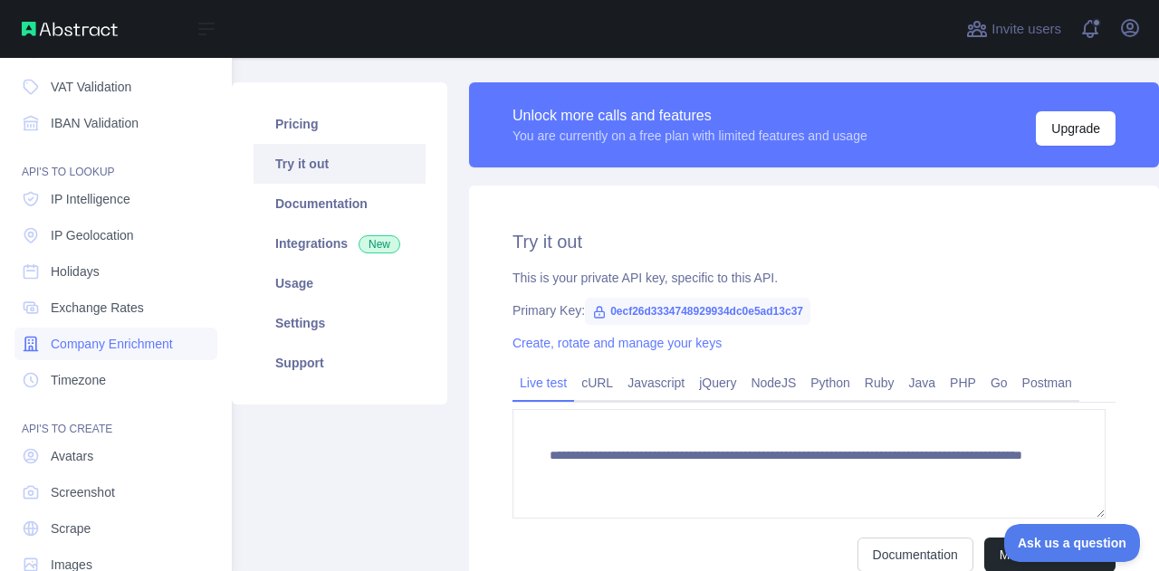
click at [103, 347] on span "Company Enrichment" at bounding box center [112, 344] width 122 height 18
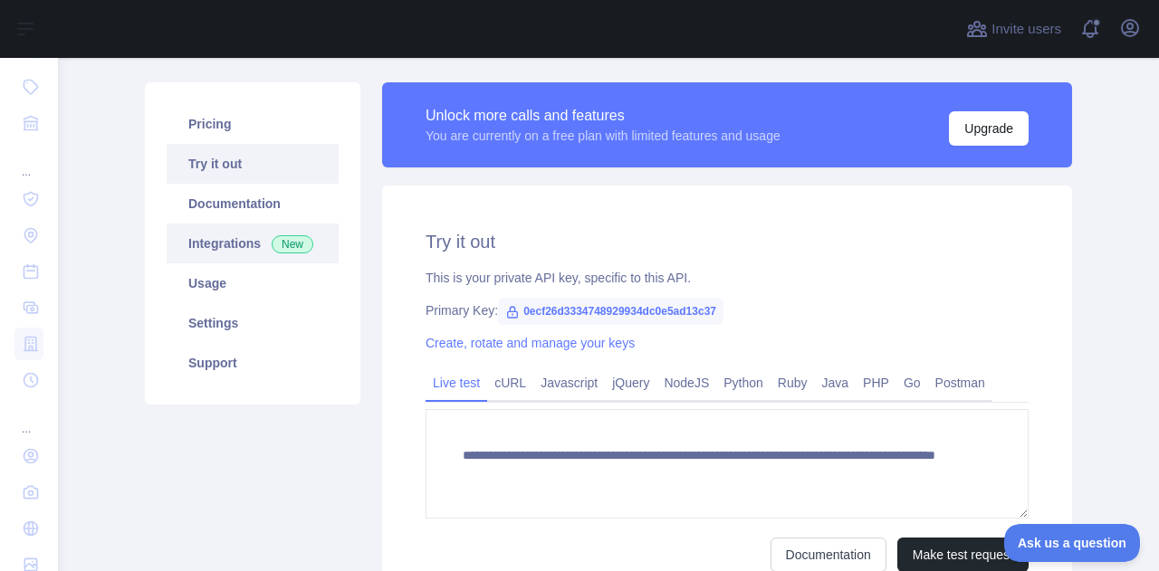
click at [231, 247] on link "Integrations New" at bounding box center [253, 244] width 172 height 40
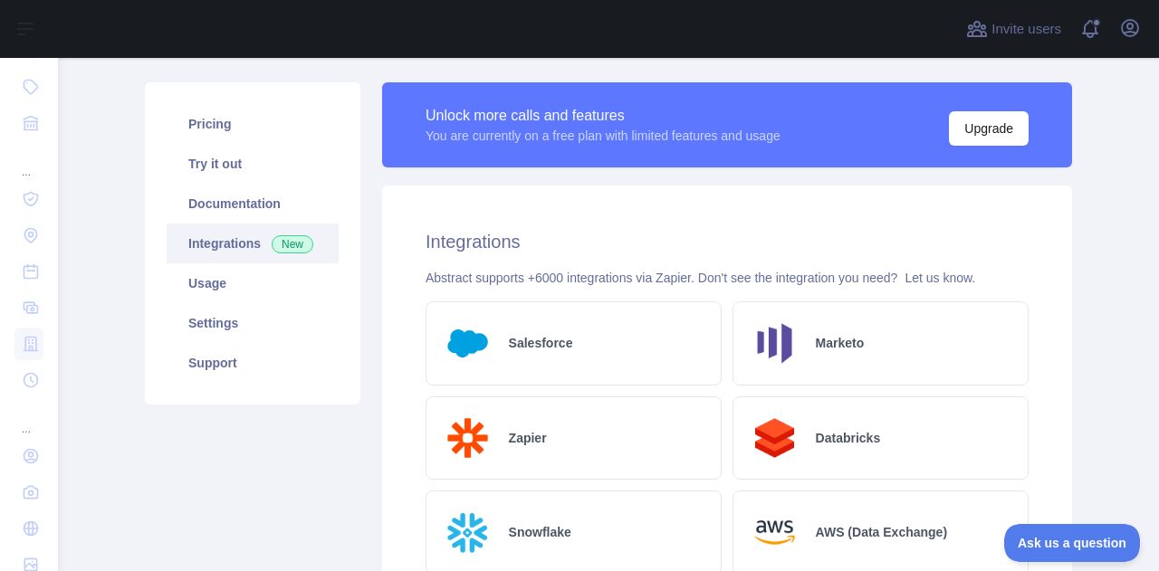
click at [518, 344] on h2 "Salesforce" at bounding box center [541, 343] width 64 height 18
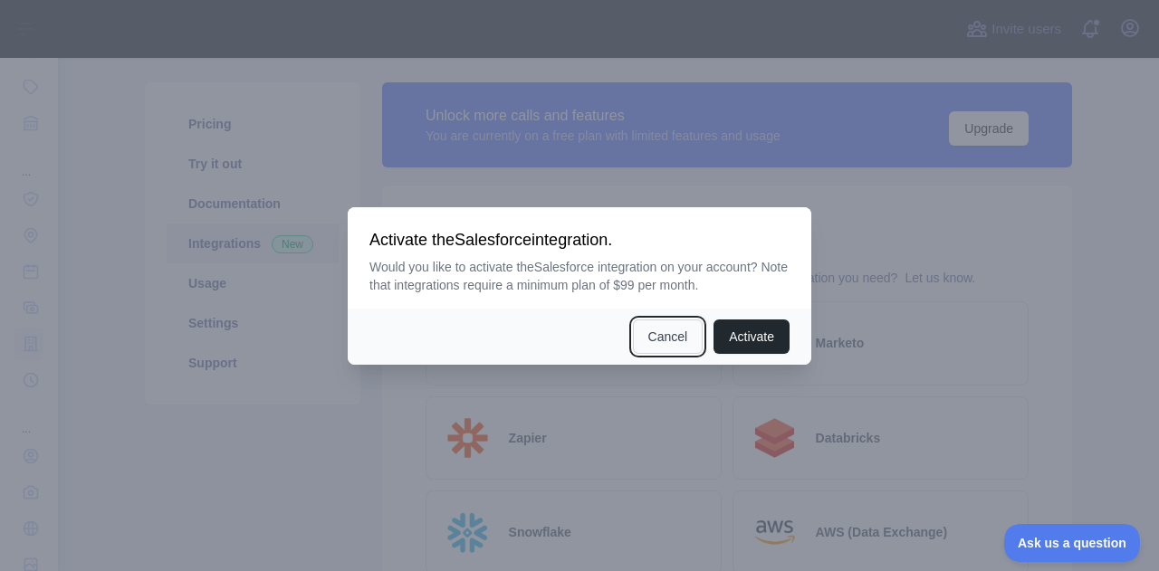
click at [668, 328] on button "Cancel" at bounding box center [668, 337] width 71 height 34
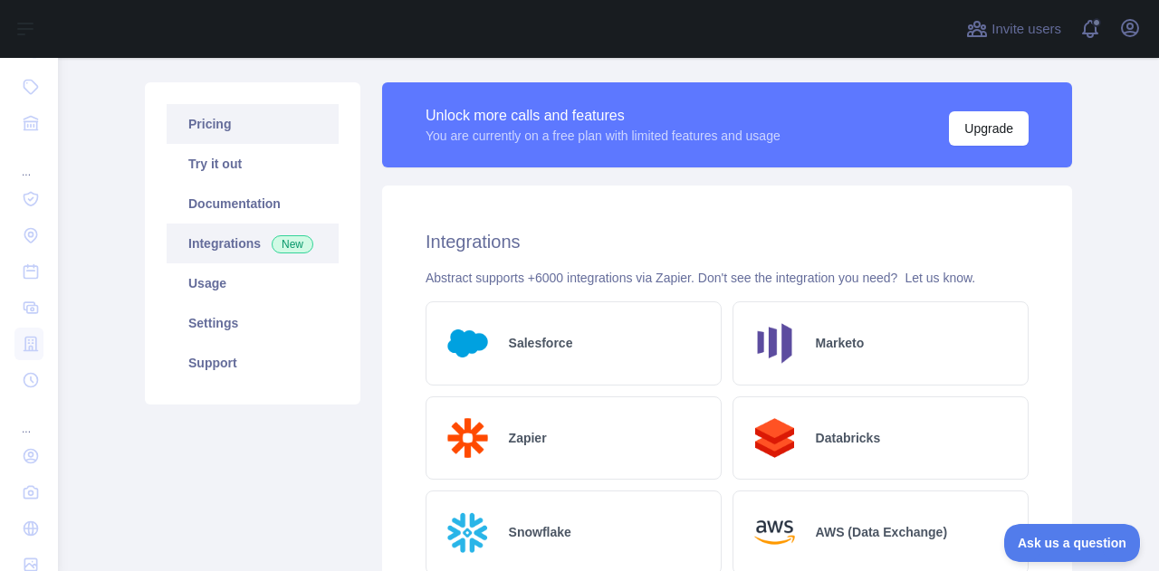
click at [217, 128] on link "Pricing" at bounding box center [253, 124] width 172 height 40
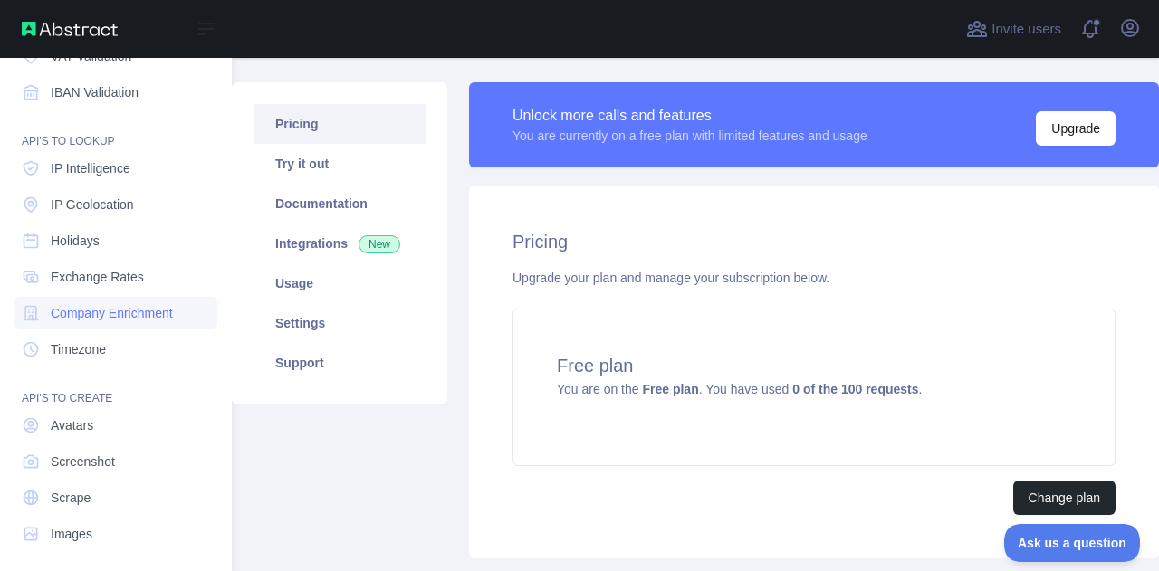
scroll to position [205, 0]
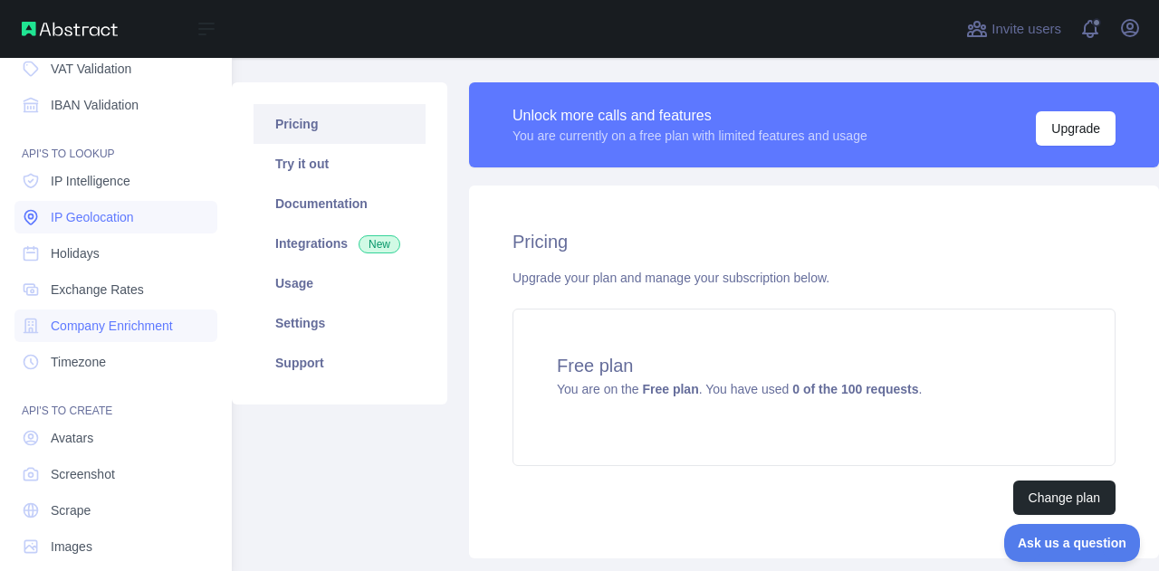
click at [94, 224] on span "IP Geolocation" at bounding box center [92, 217] width 83 height 18
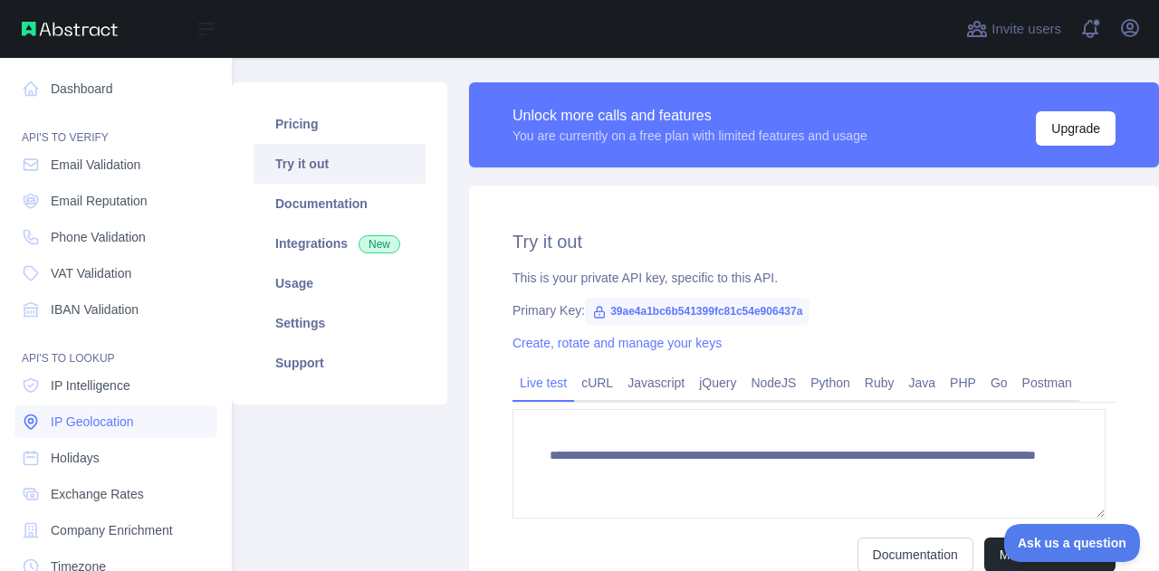
scroll to position [225, 0]
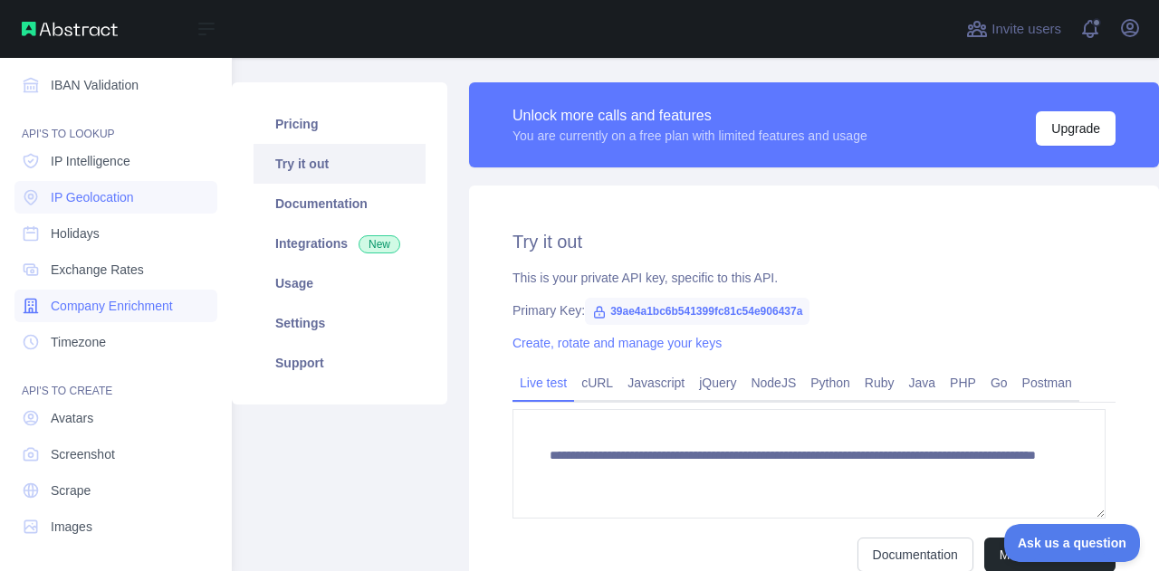
click at [132, 303] on span "Company Enrichment" at bounding box center [112, 306] width 122 height 18
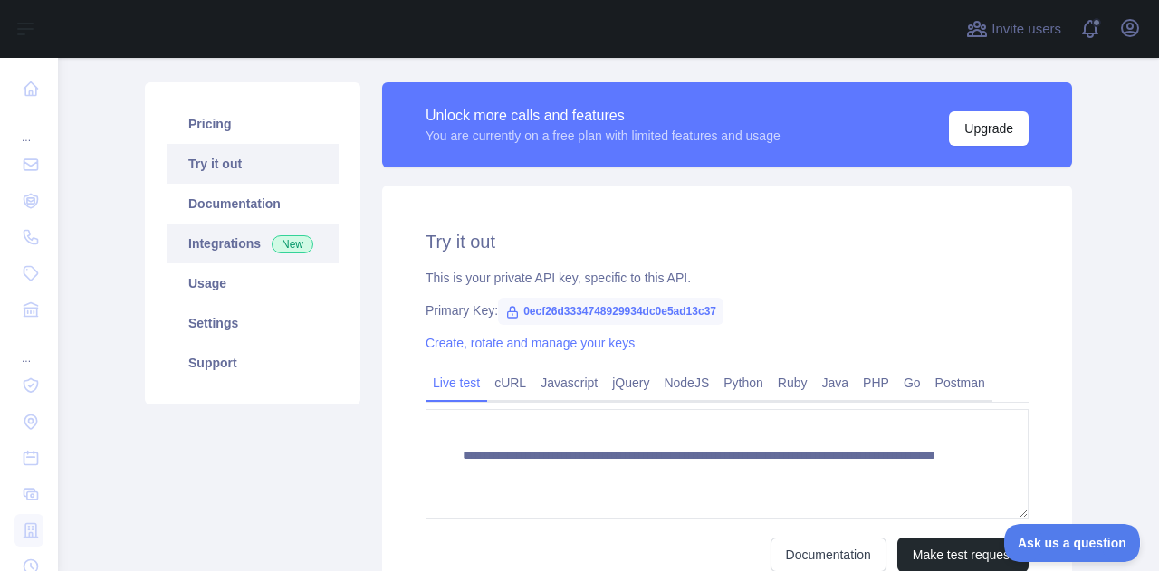
click at [226, 248] on link "Integrations New" at bounding box center [253, 244] width 172 height 40
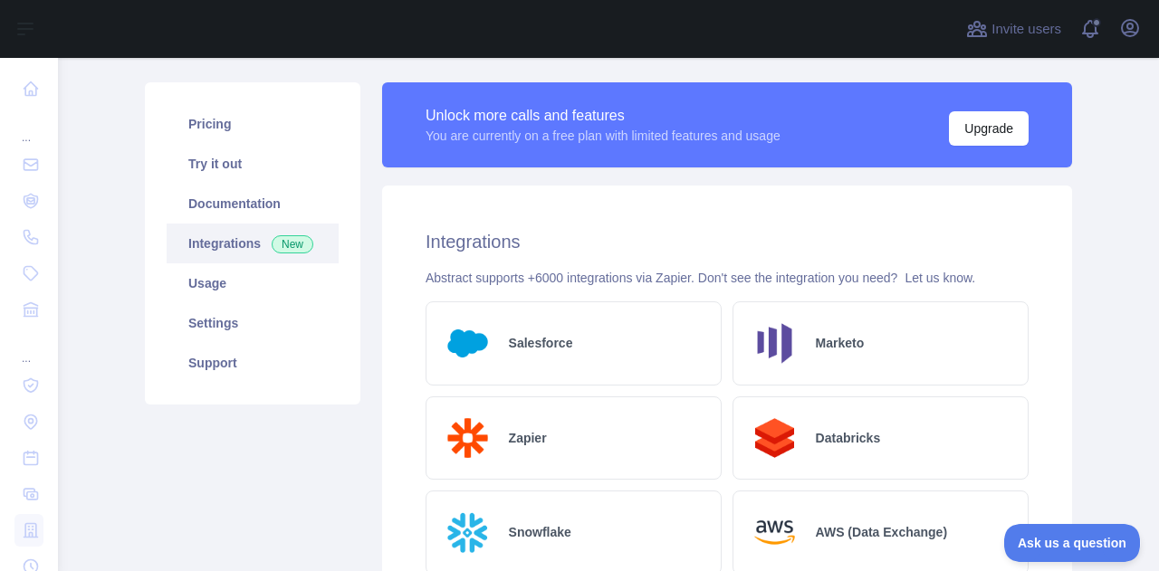
click at [1129, 34] on icon "button" at bounding box center [1130, 28] width 22 height 22
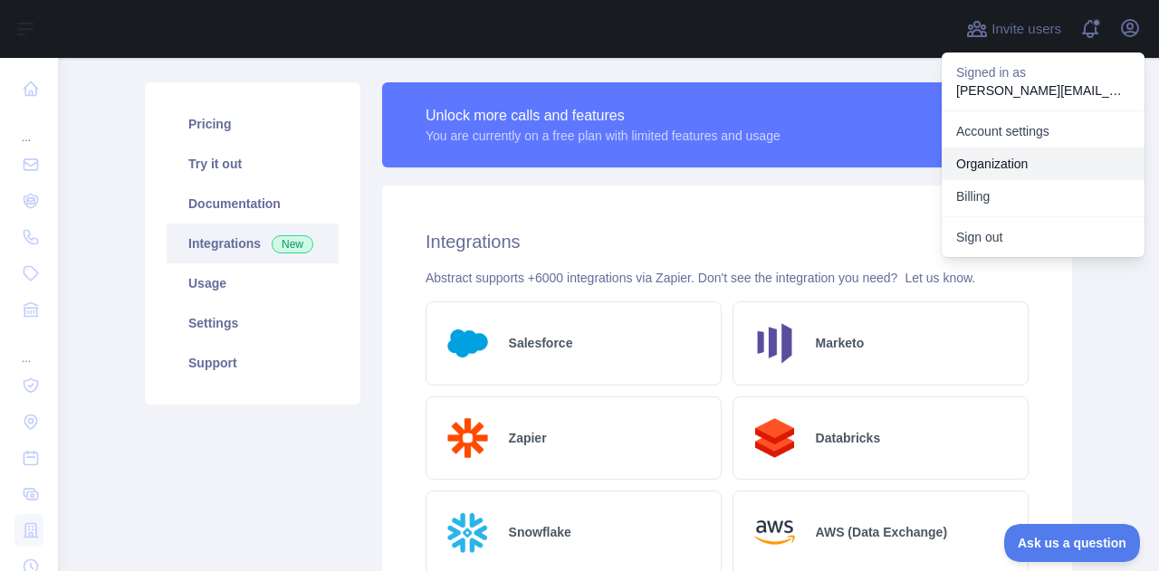
click at [1024, 161] on link "Organization" at bounding box center [1043, 164] width 203 height 33
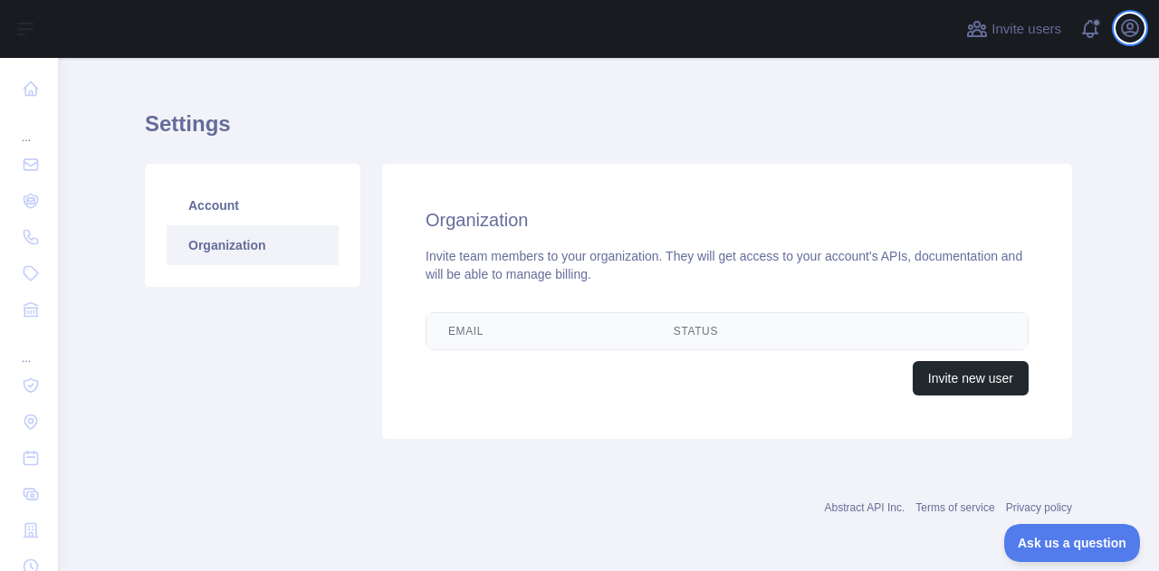
scroll to position [77, 0]
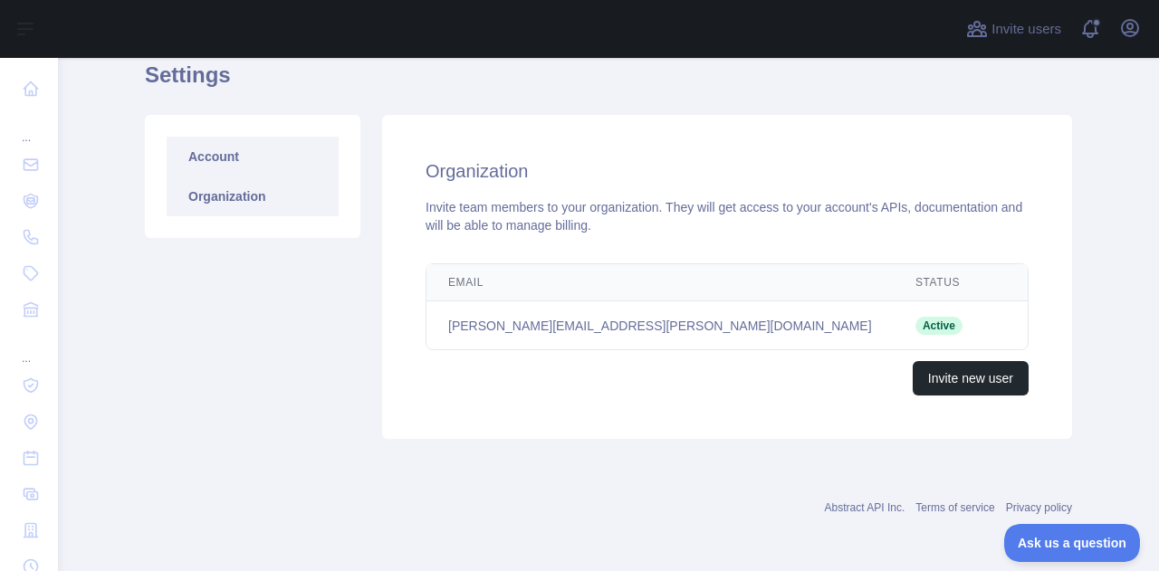
click at [207, 154] on link "Account" at bounding box center [253, 157] width 172 height 40
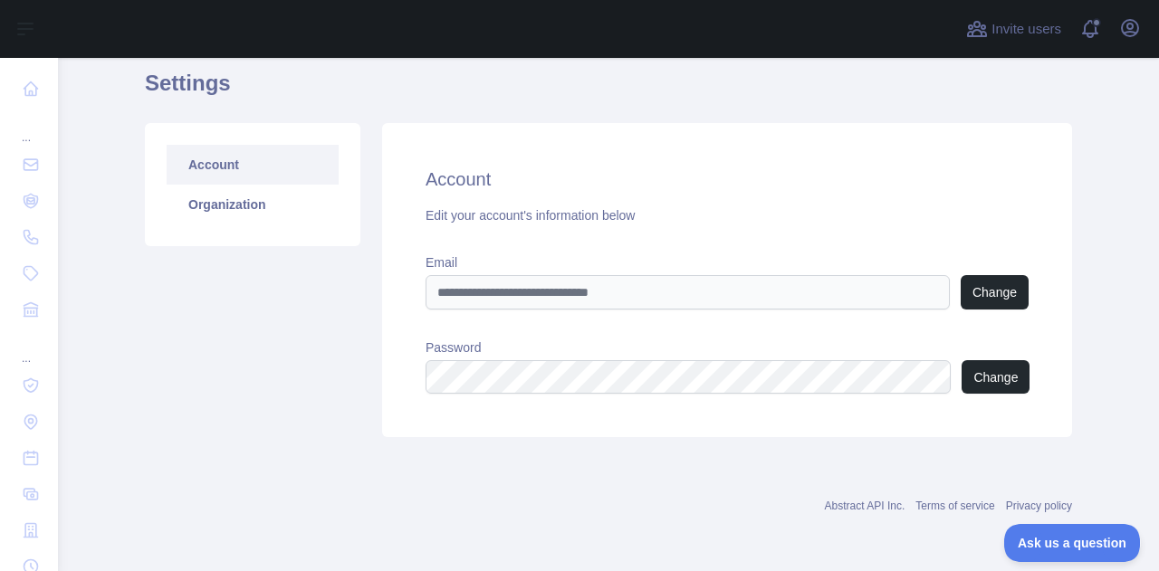
scroll to position [68, 0]
click at [241, 200] on link "Organization" at bounding box center [253, 206] width 172 height 40
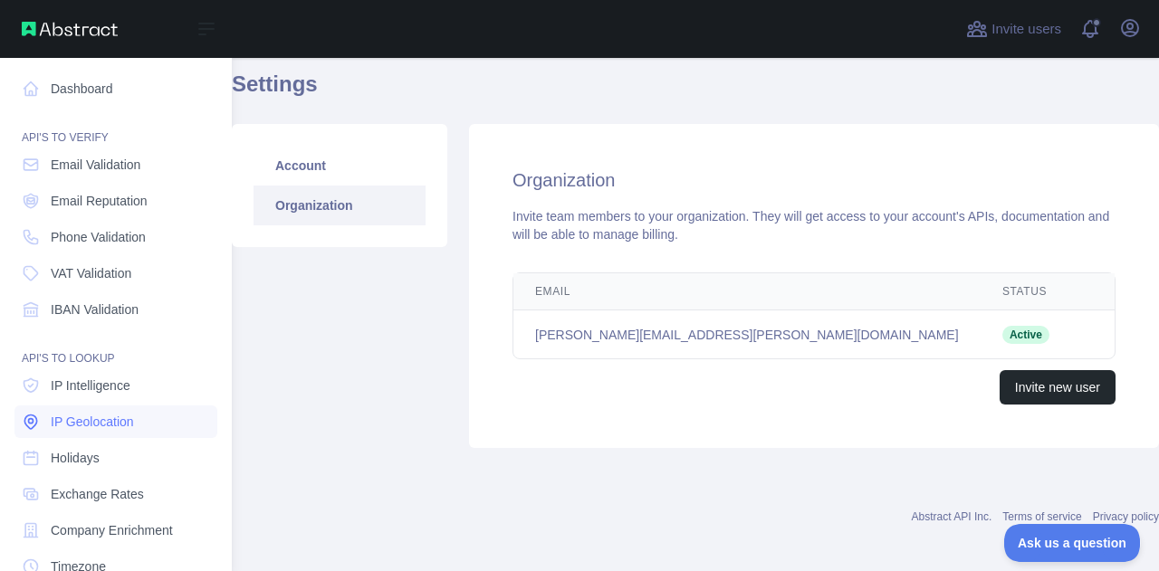
scroll to position [225, 0]
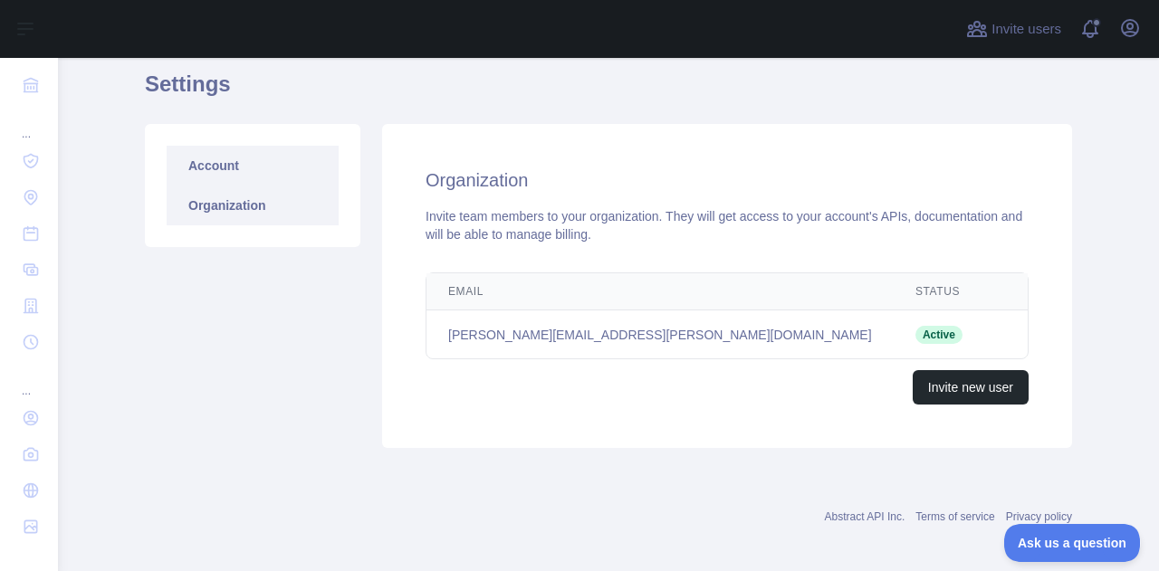
click at [215, 166] on link "Account" at bounding box center [253, 166] width 172 height 40
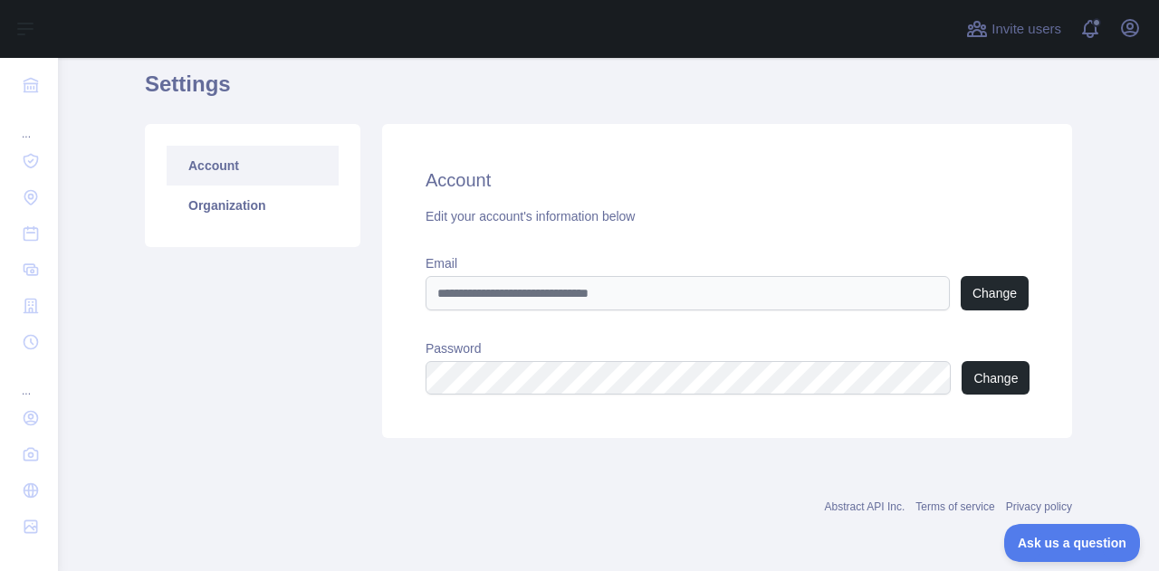
click at [215, 207] on link "Organization" at bounding box center [253, 206] width 172 height 40
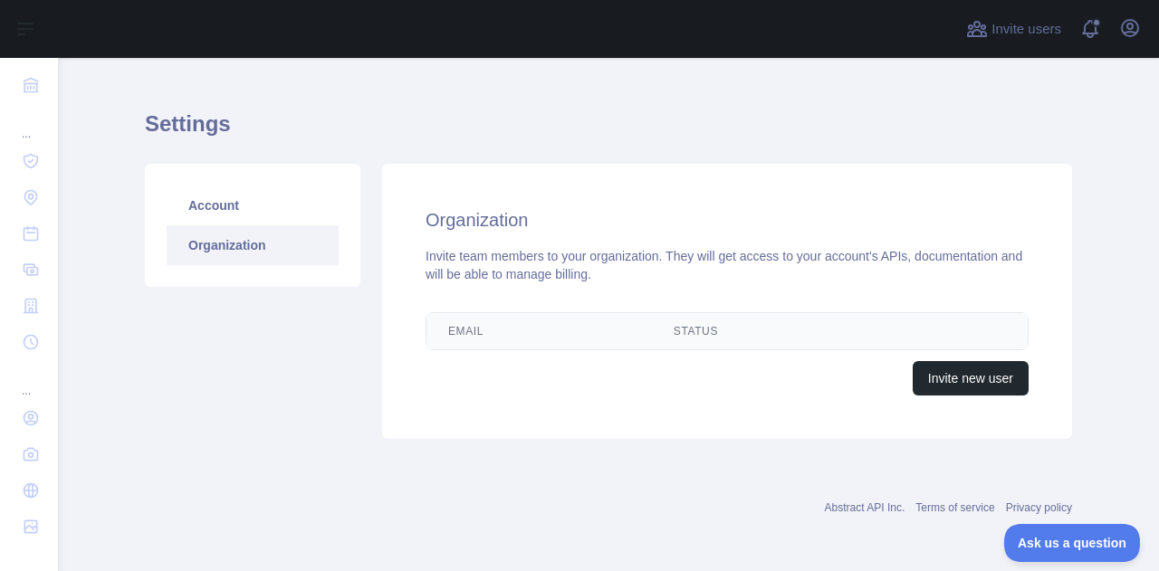
scroll to position [68, 0]
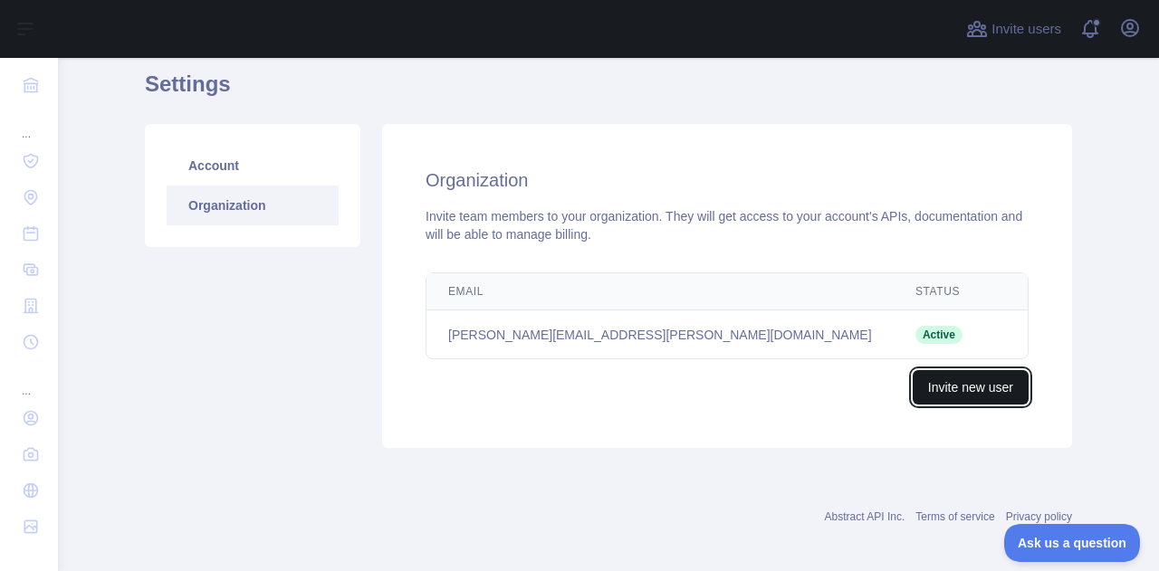
click at [934, 387] on button "Invite new user" at bounding box center [971, 387] width 116 height 34
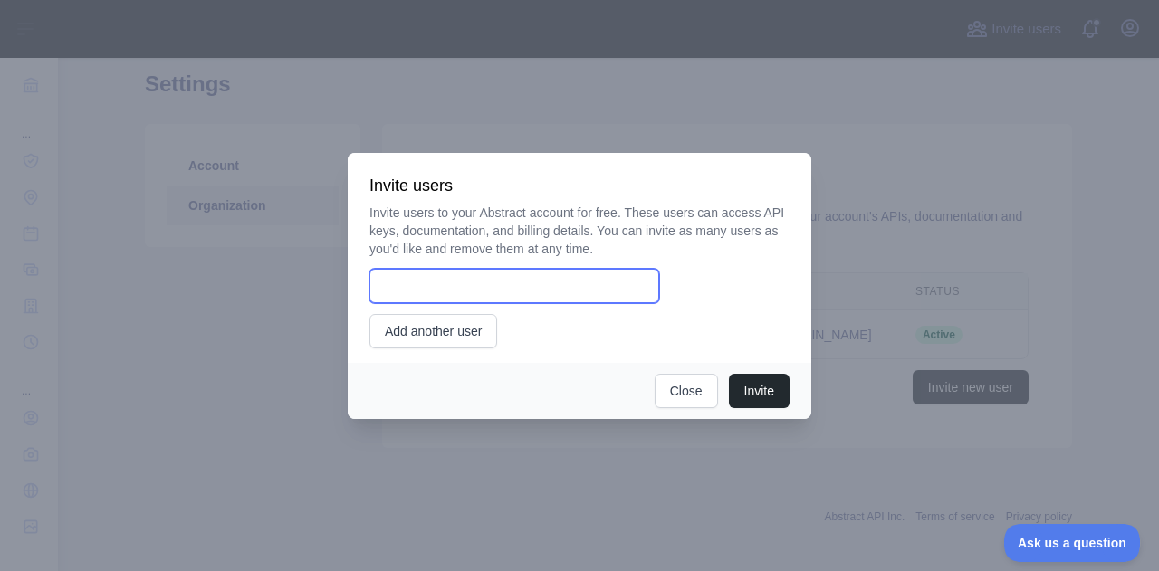
click at [507, 286] on input "email" at bounding box center [515, 286] width 290 height 34
type input "**********"
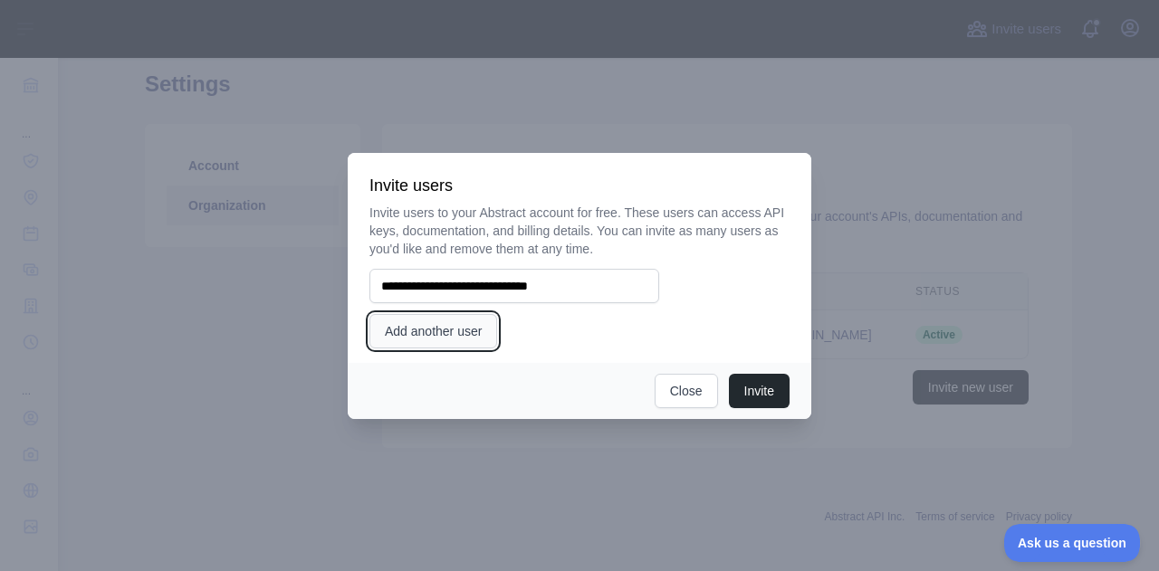
click at [434, 336] on button "Add another user" at bounding box center [434, 331] width 128 height 34
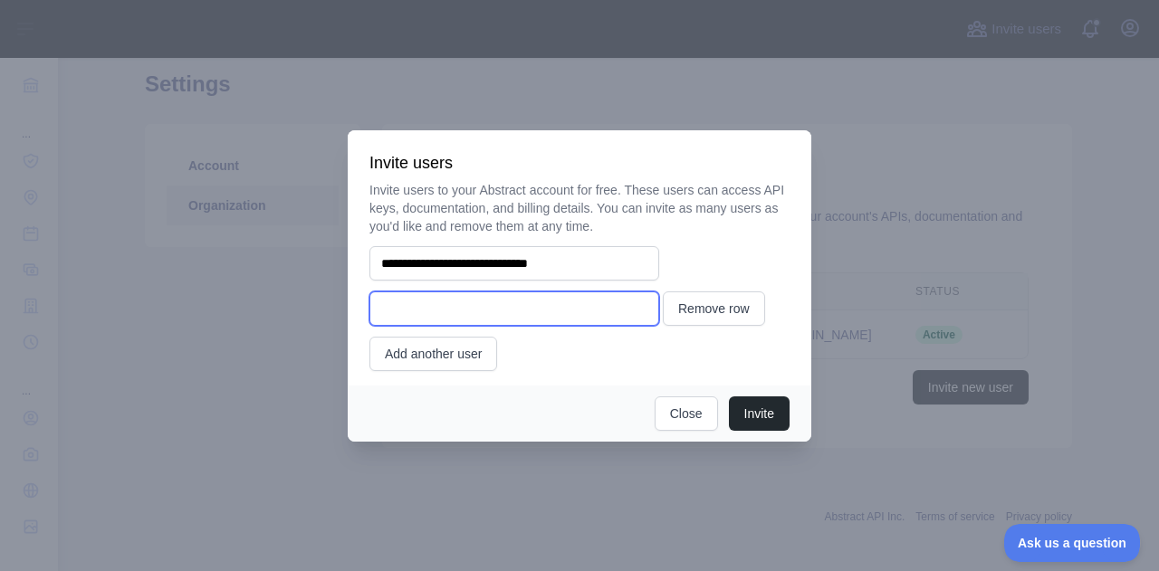
click at [514, 318] on input "email" at bounding box center [515, 309] width 290 height 34
paste input "**********"
type input "**********"
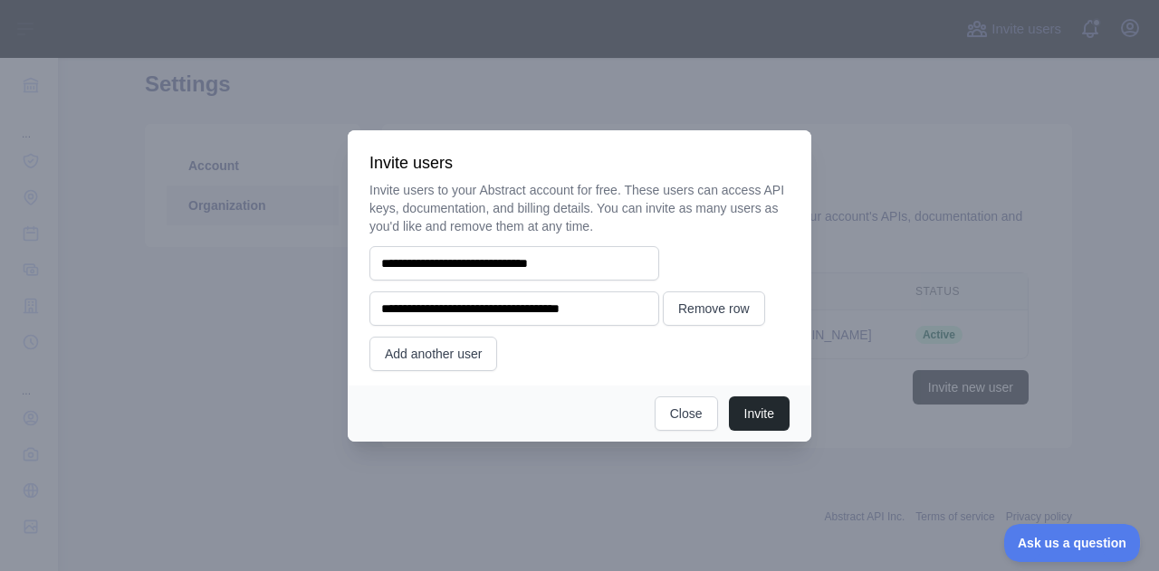
click at [599, 364] on div "**********" at bounding box center [580, 276] width 420 height 190
click at [759, 410] on button "Invite" at bounding box center [759, 414] width 61 height 34
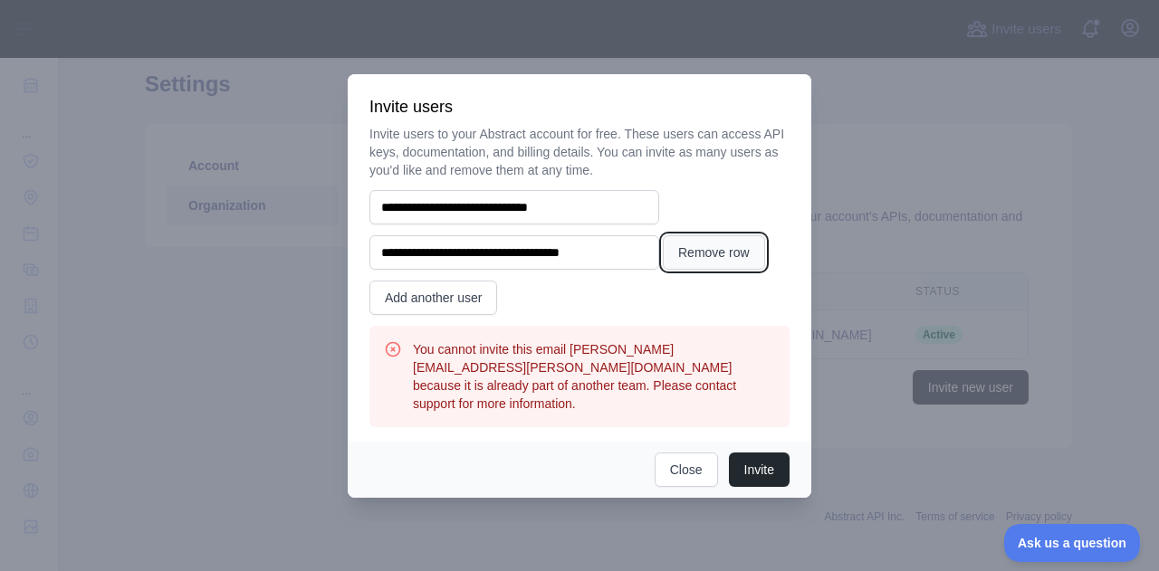
click at [711, 258] on button "Remove row" at bounding box center [714, 252] width 102 height 34
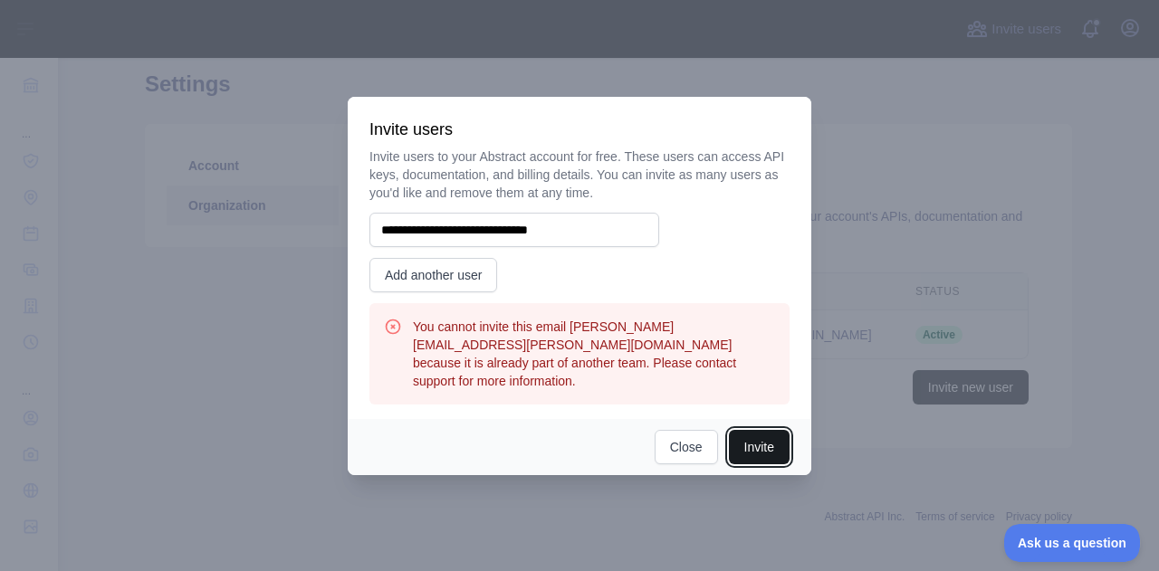
click at [751, 448] on button "Invite" at bounding box center [759, 447] width 61 height 34
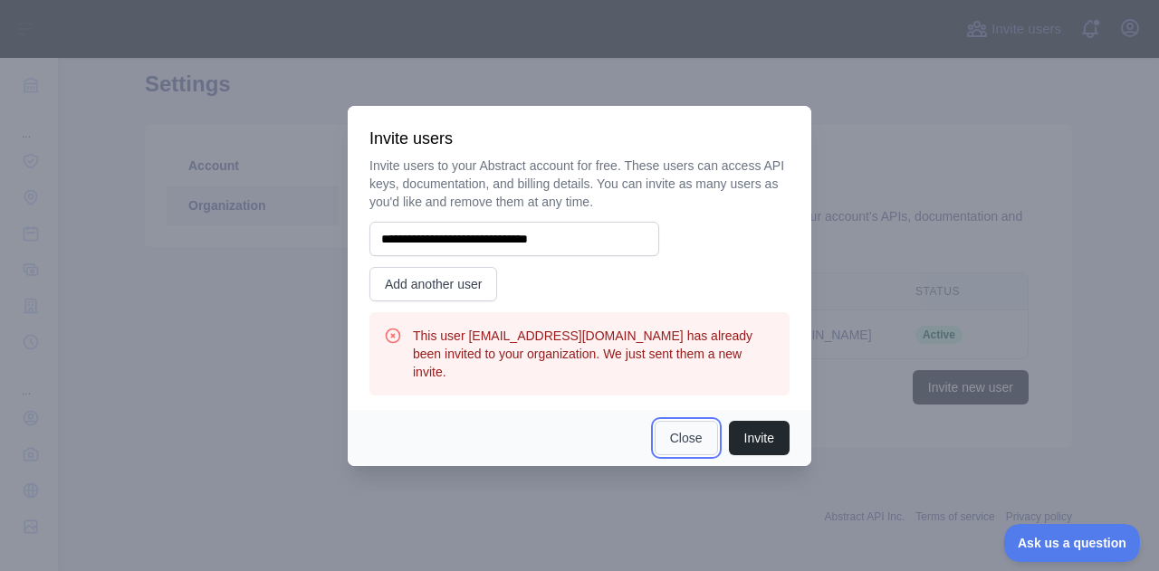
click at [692, 429] on button "Close" at bounding box center [686, 438] width 63 height 34
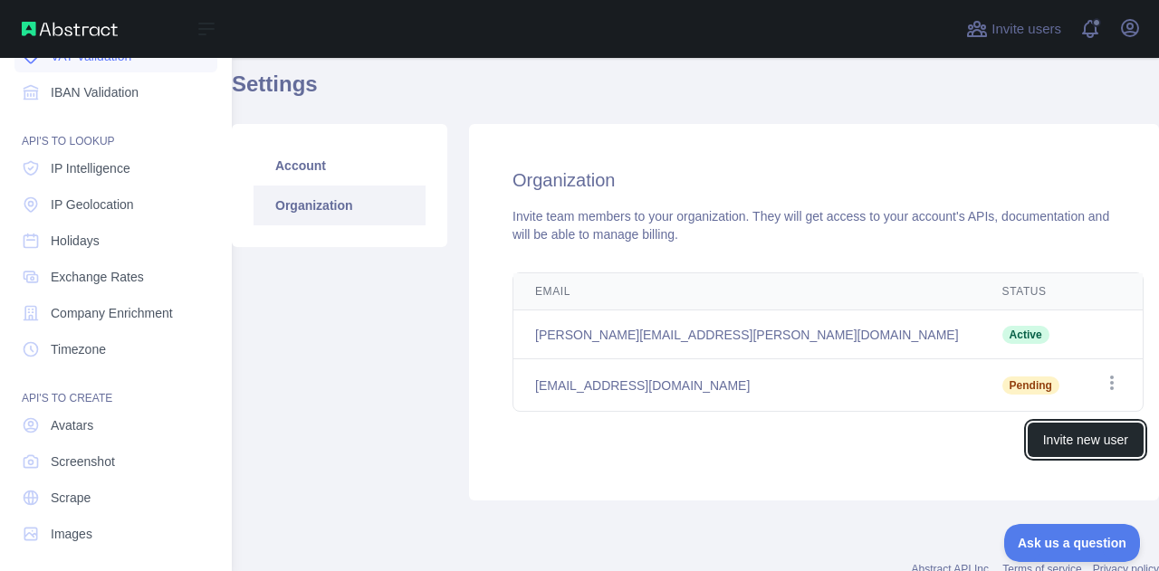
scroll to position [225, 0]
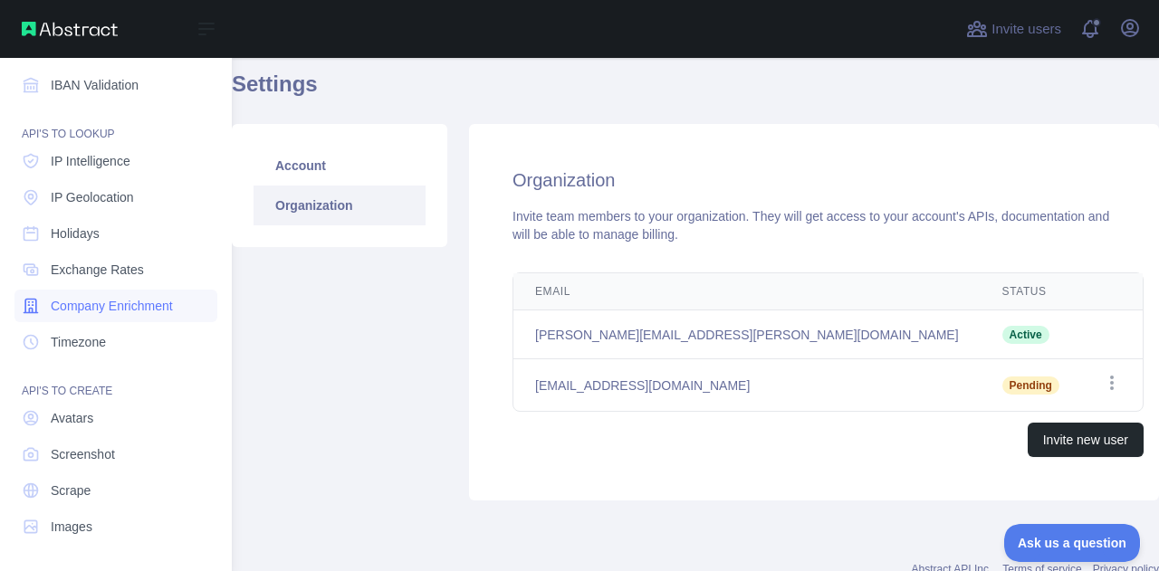
click at [131, 309] on span "Company Enrichment" at bounding box center [112, 306] width 122 height 18
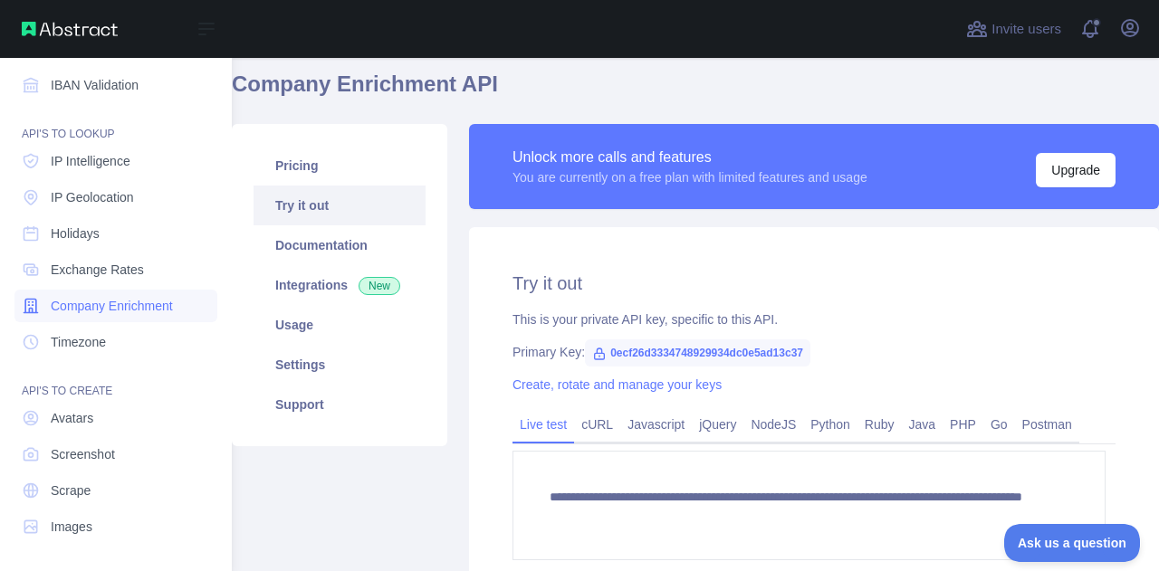
scroll to position [46, 0]
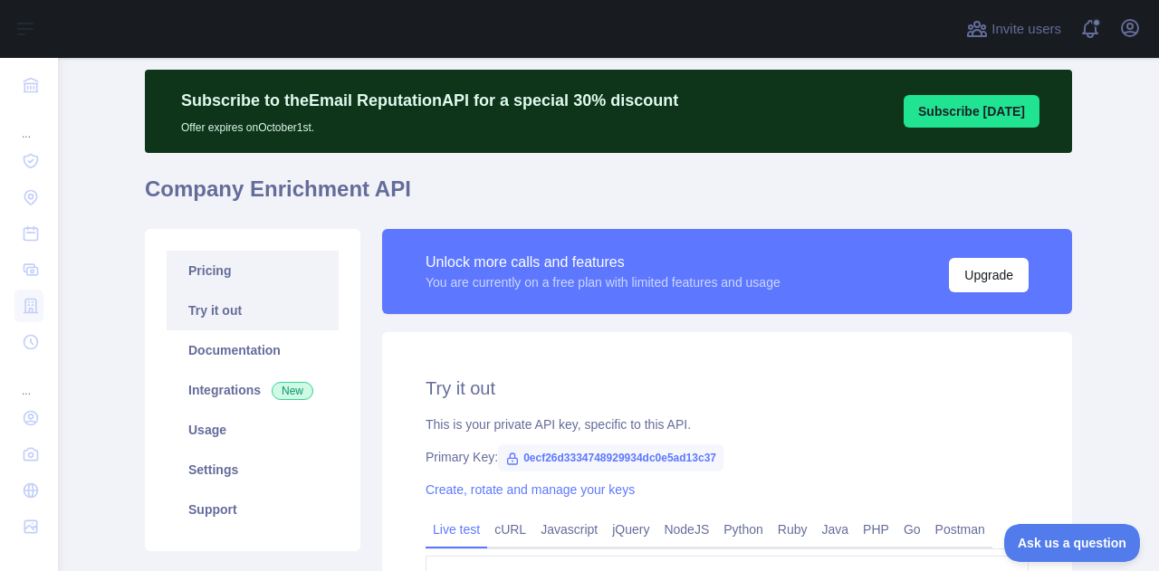
click at [226, 268] on link "Pricing" at bounding box center [253, 271] width 172 height 40
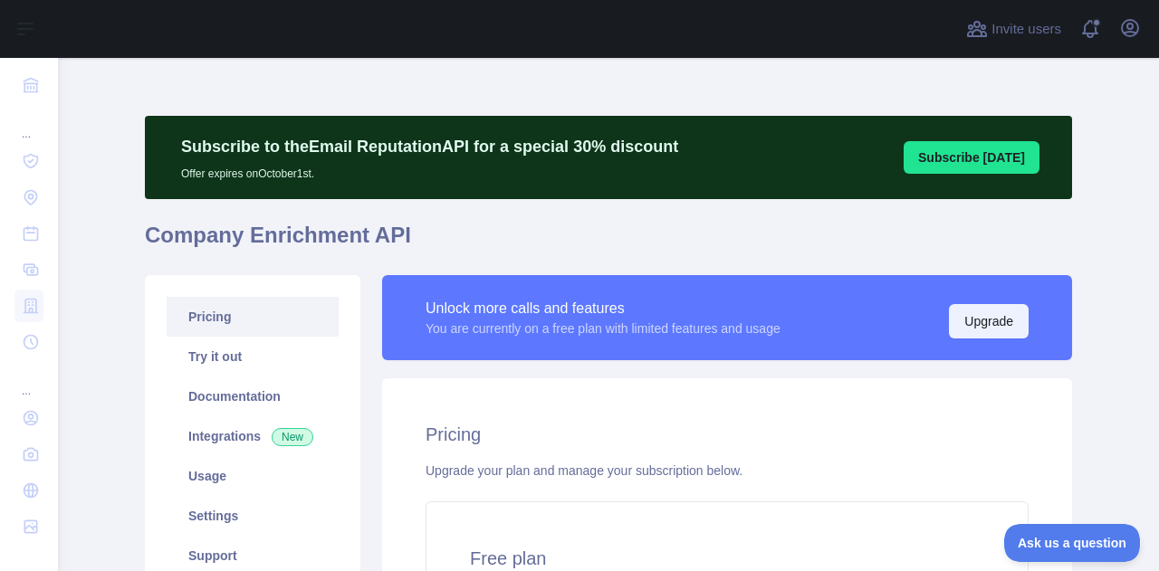
click at [980, 319] on button "Upgrade" at bounding box center [989, 321] width 80 height 34
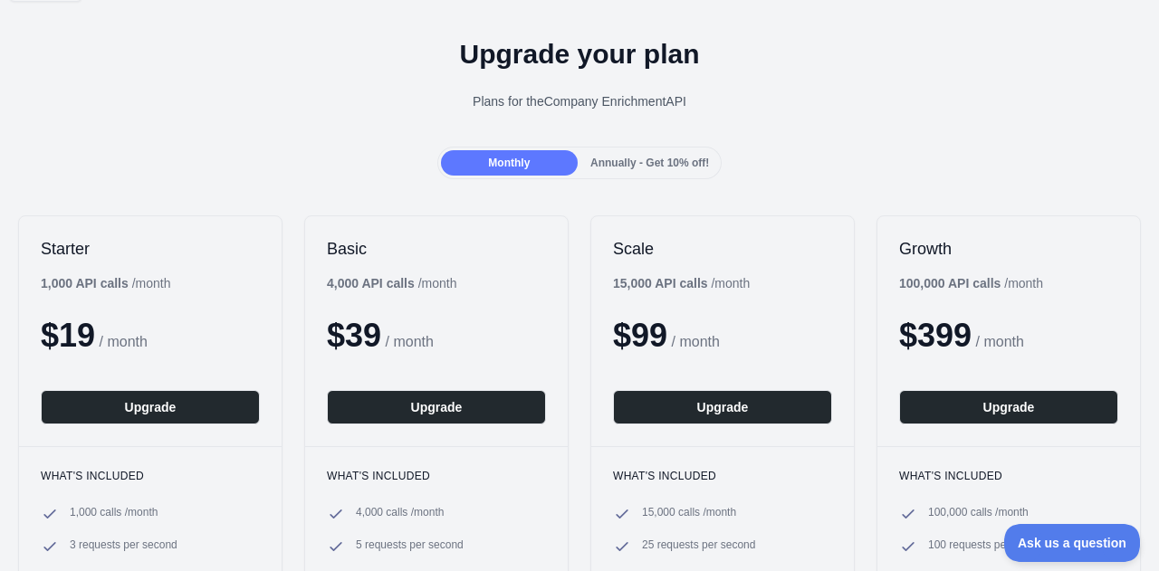
scroll to position [50, 0]
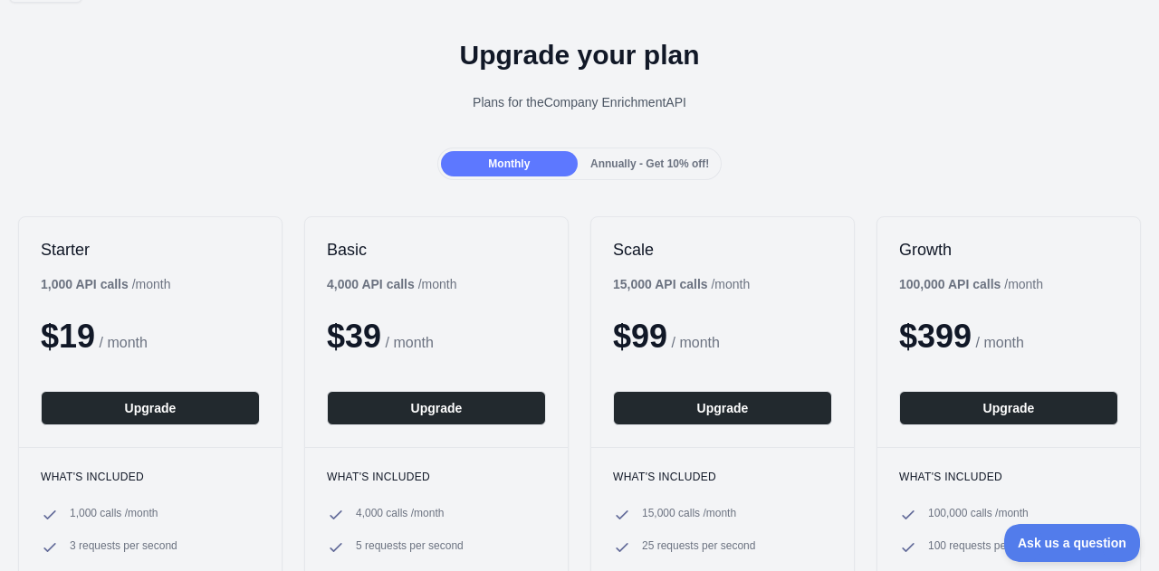
click at [631, 165] on span "Annually - Get 10% off!" at bounding box center [649, 164] width 119 height 13
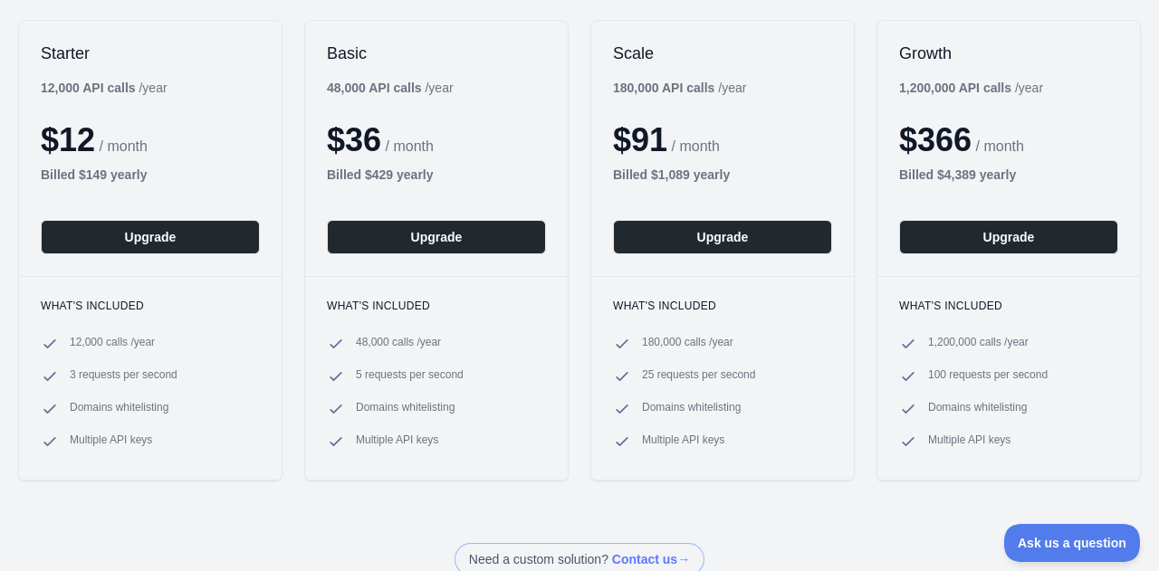
scroll to position [94, 0]
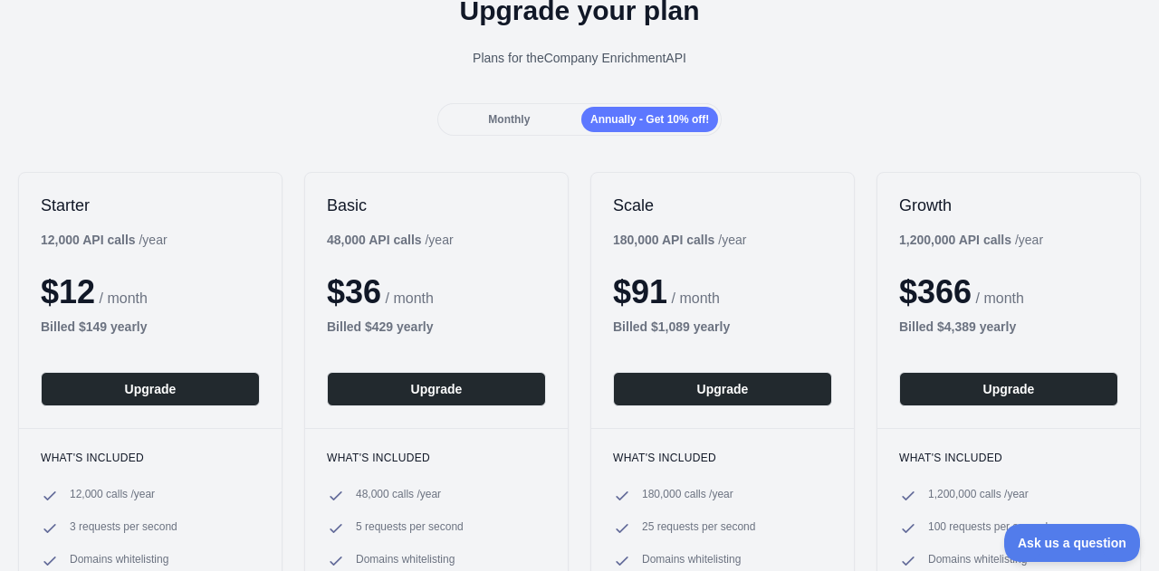
click at [478, 117] on div "Monthly" at bounding box center [509, 119] width 137 height 25
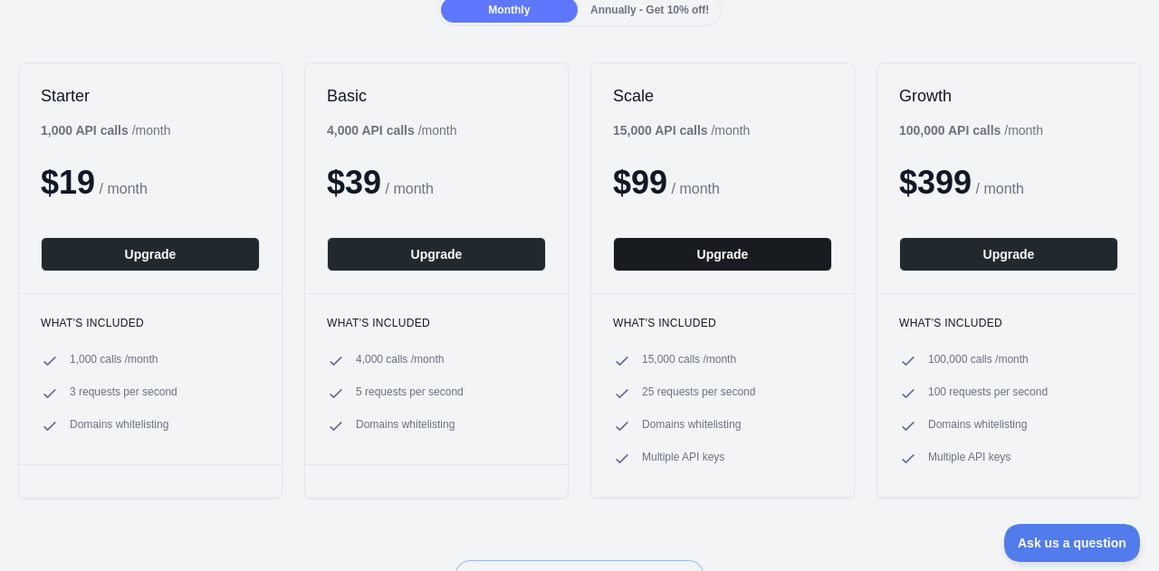
scroll to position [205, 0]
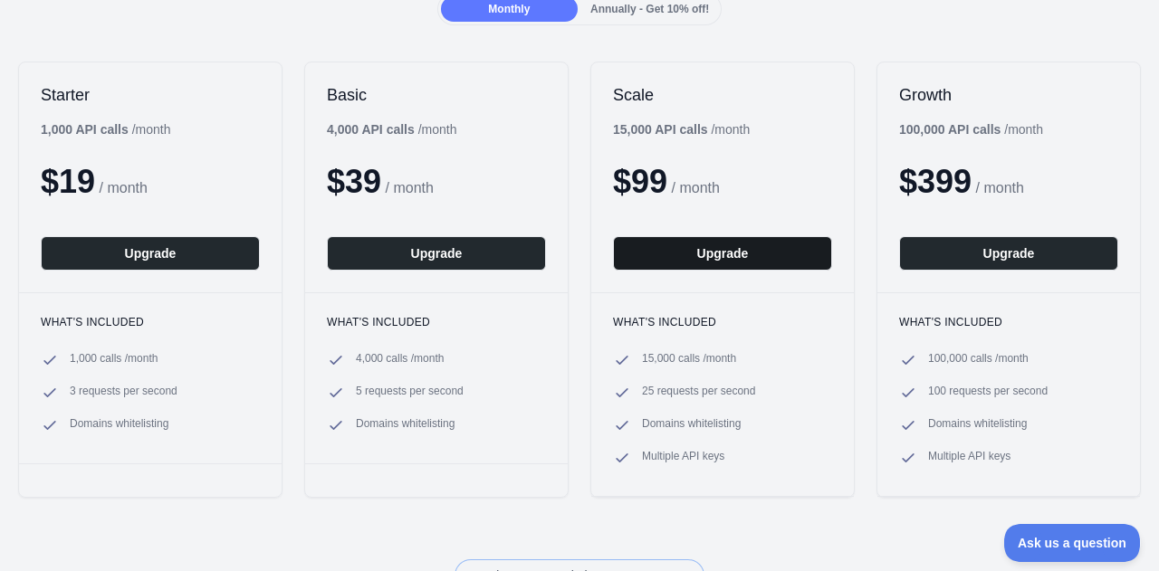
click at [727, 254] on button "Upgrade" at bounding box center [722, 253] width 219 height 34
